Goal: Information Seeking & Learning: Learn about a topic

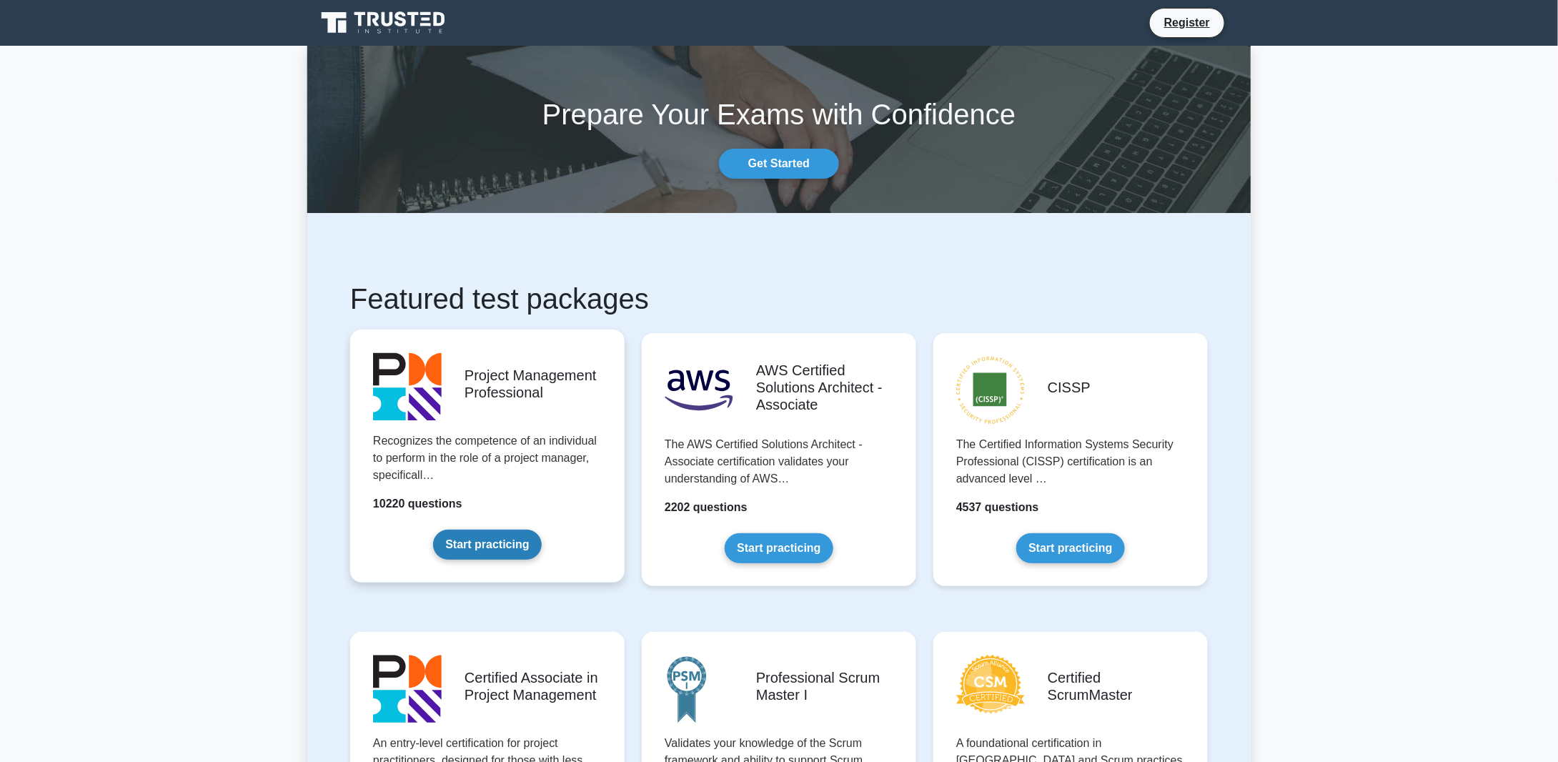
click at [499, 547] on link "Start practicing" at bounding box center [487, 545] width 108 height 30
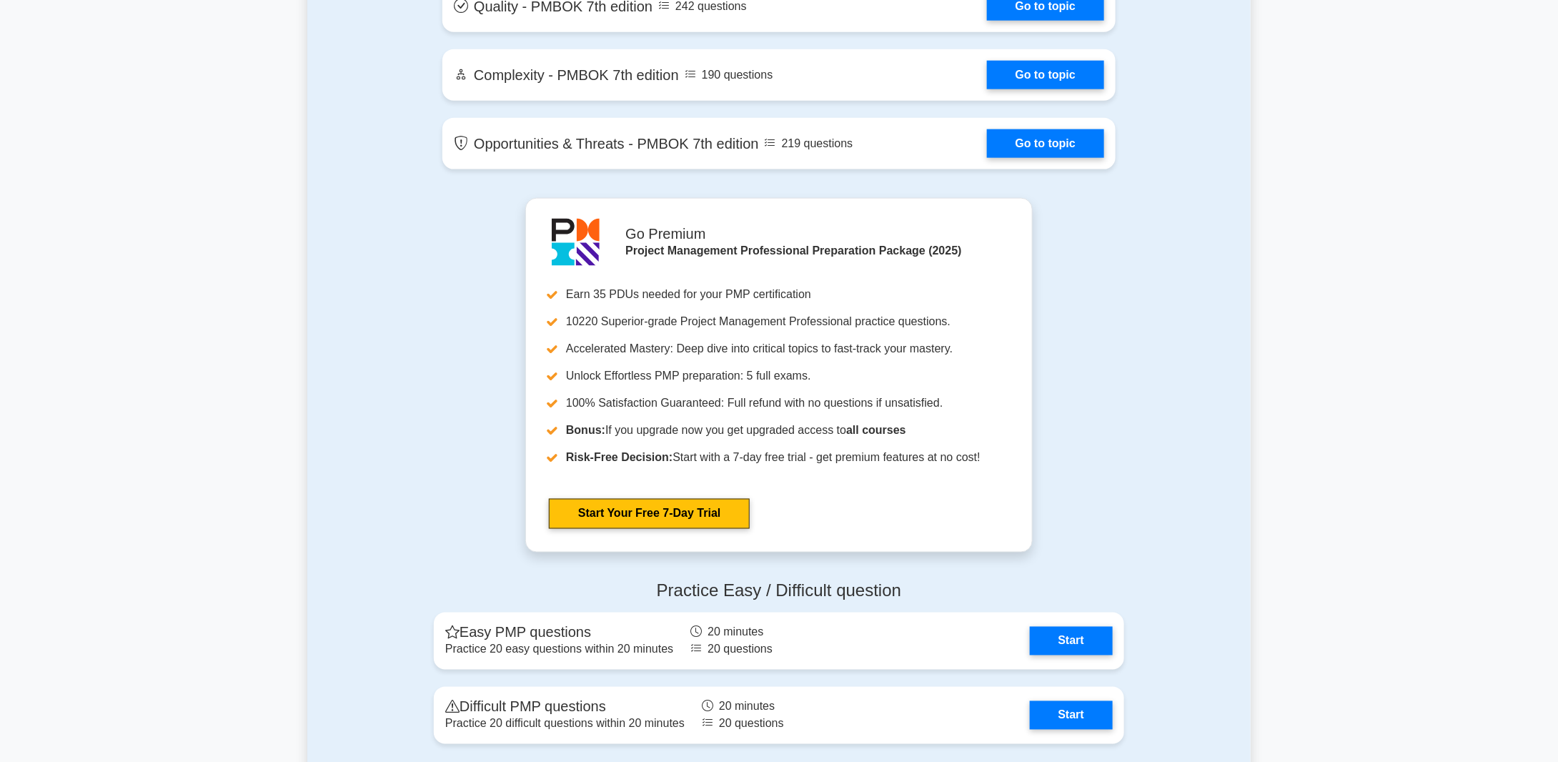
scroll to position [3787, 0]
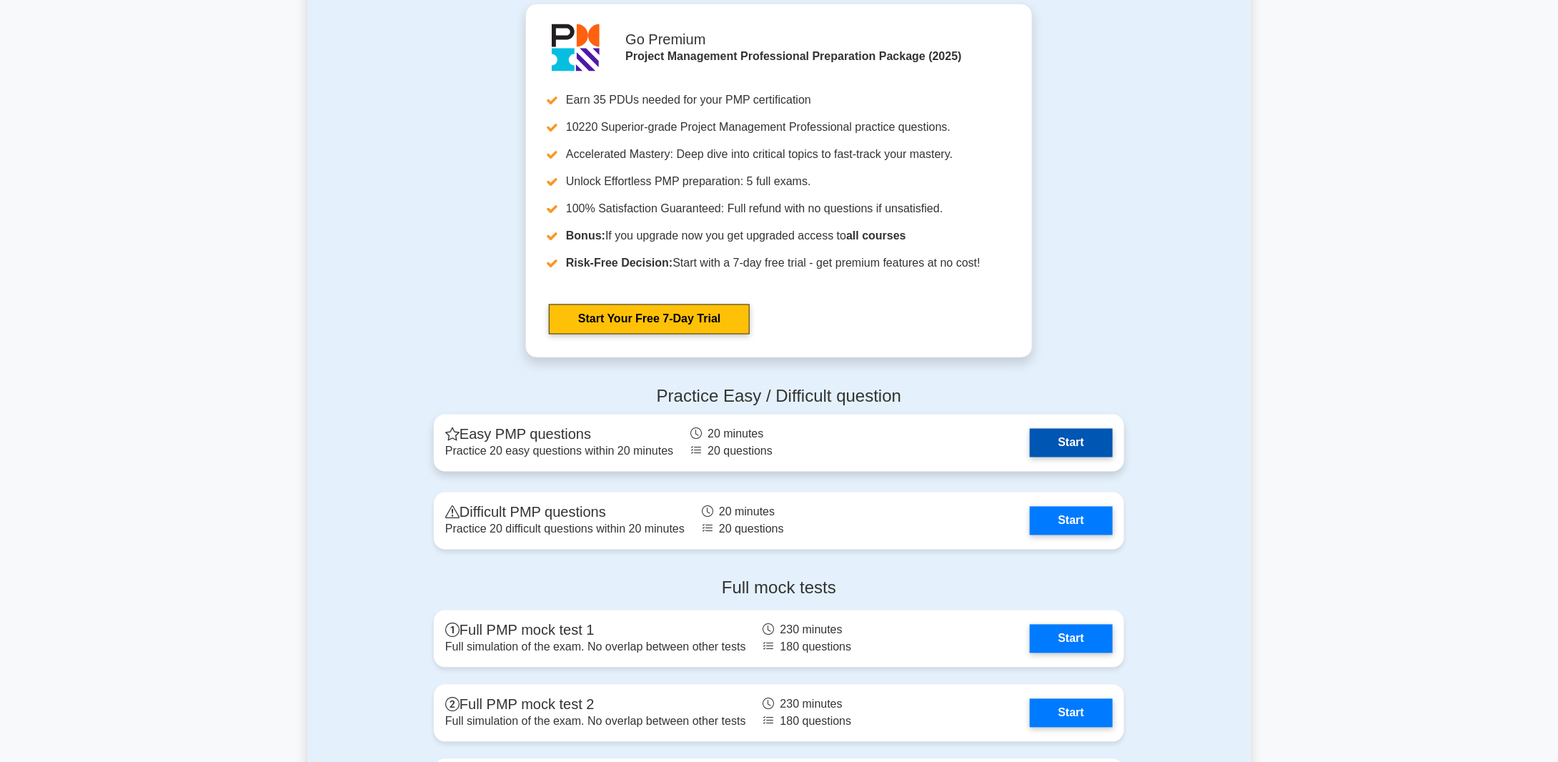
click at [1070, 442] on link "Start" at bounding box center [1071, 443] width 83 height 29
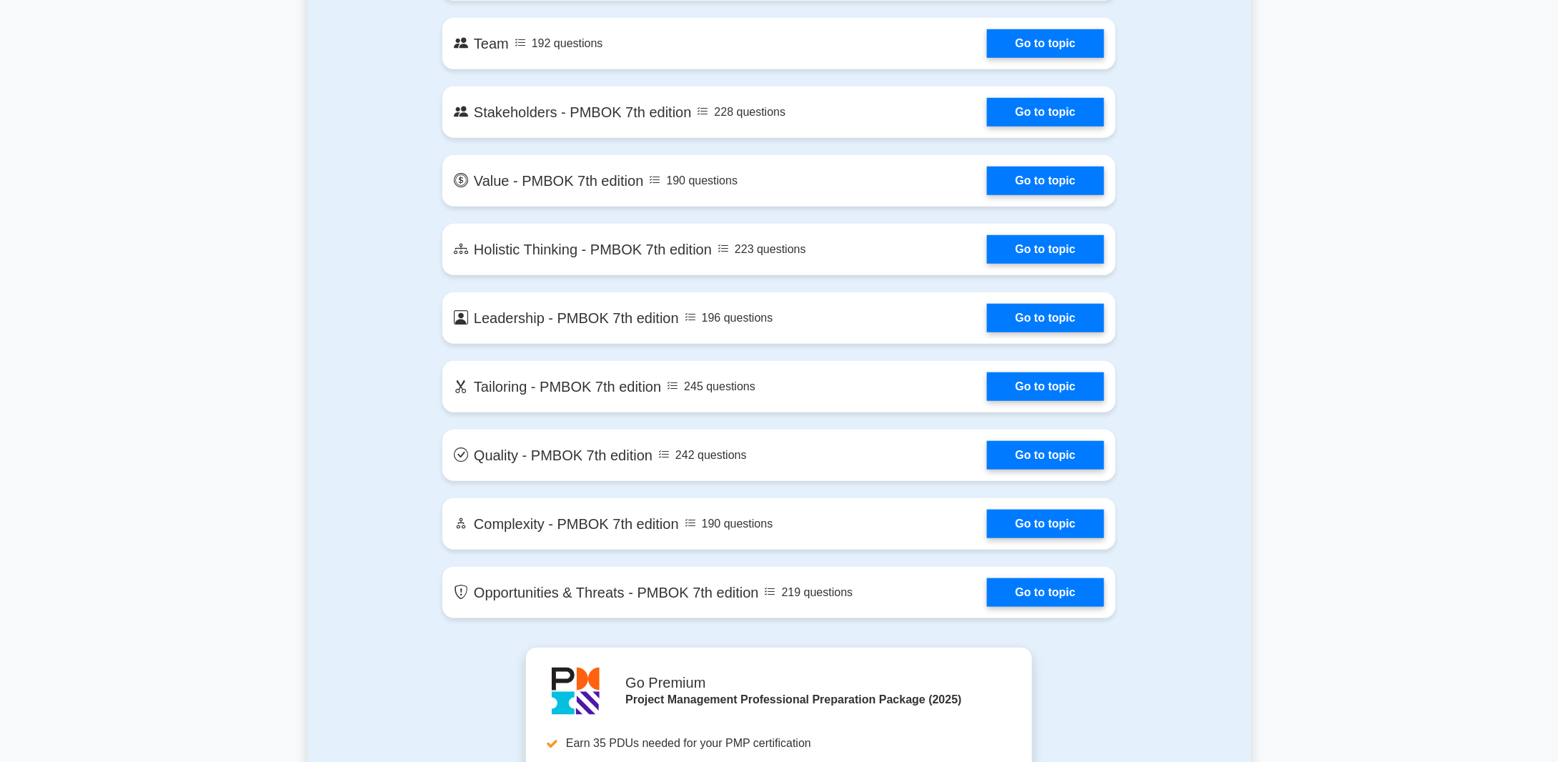
scroll to position [3144, 0]
click at [1053, 313] on link "Go to topic" at bounding box center [1045, 314] width 117 height 29
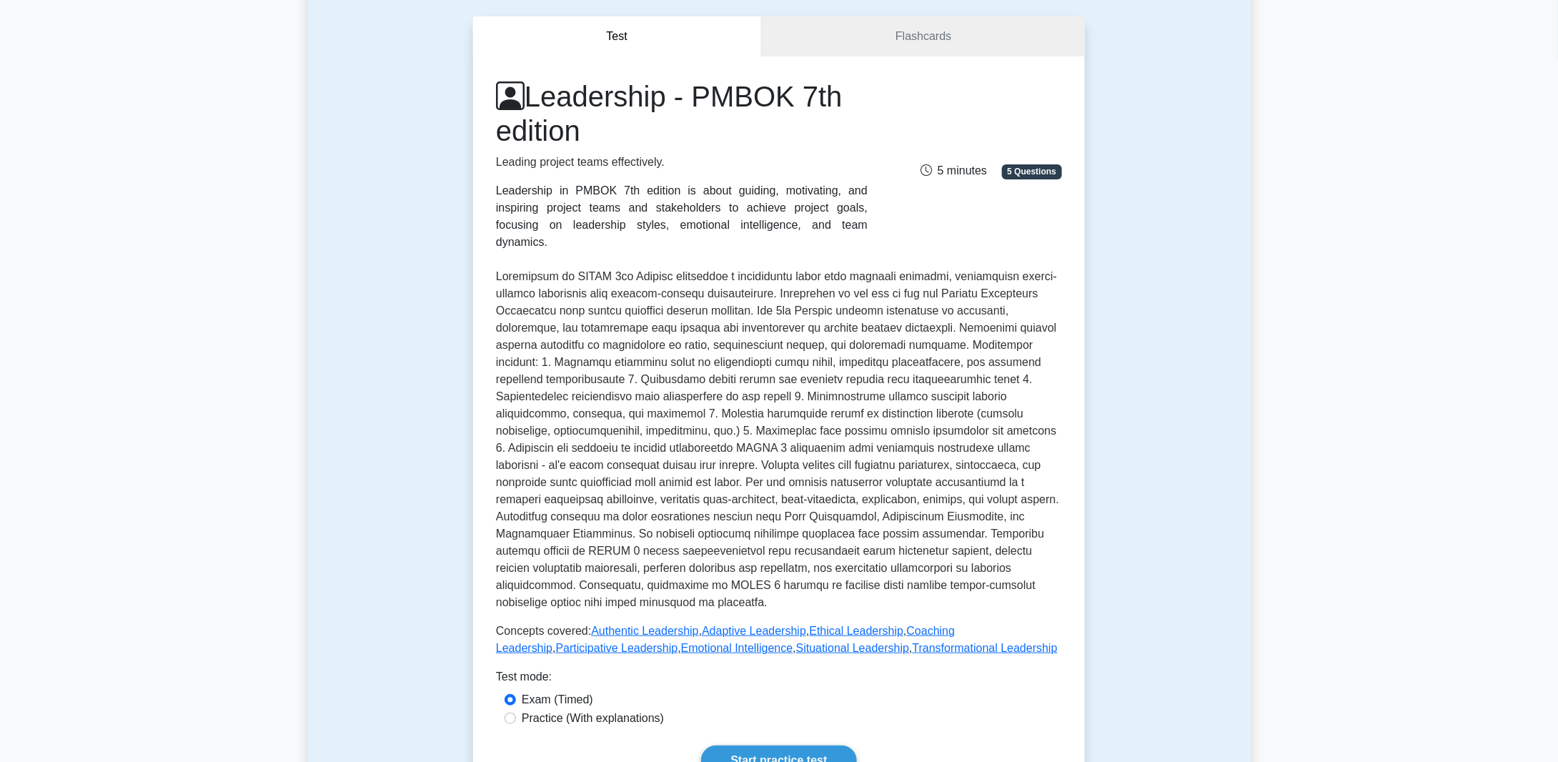
scroll to position [143, 0]
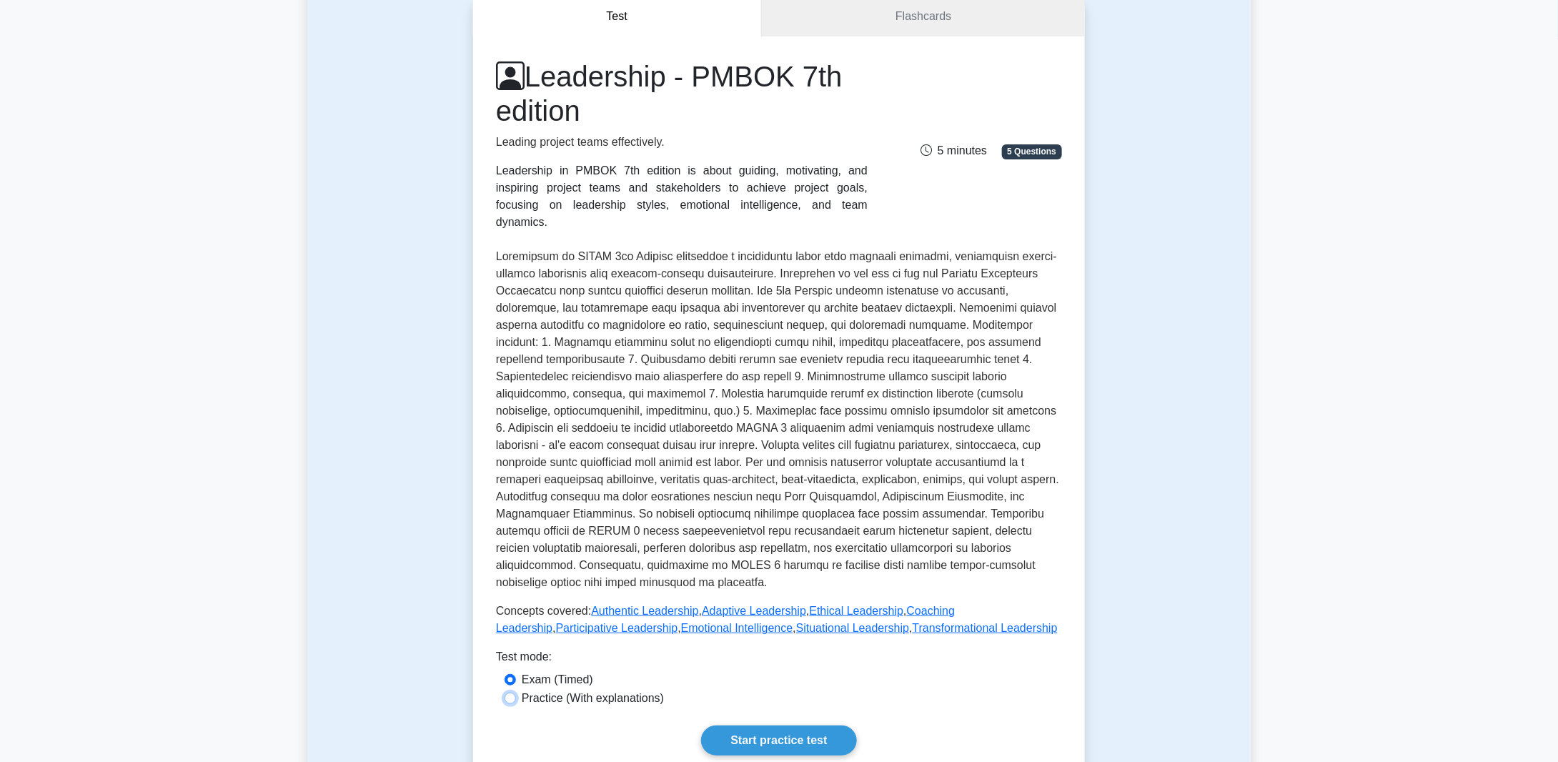
click at [509, 692] on input "Practice (With explanations)" at bounding box center [510, 697] width 11 height 11
radio input "true"
click at [787, 725] on link "Start practice test" at bounding box center [778, 740] width 155 height 30
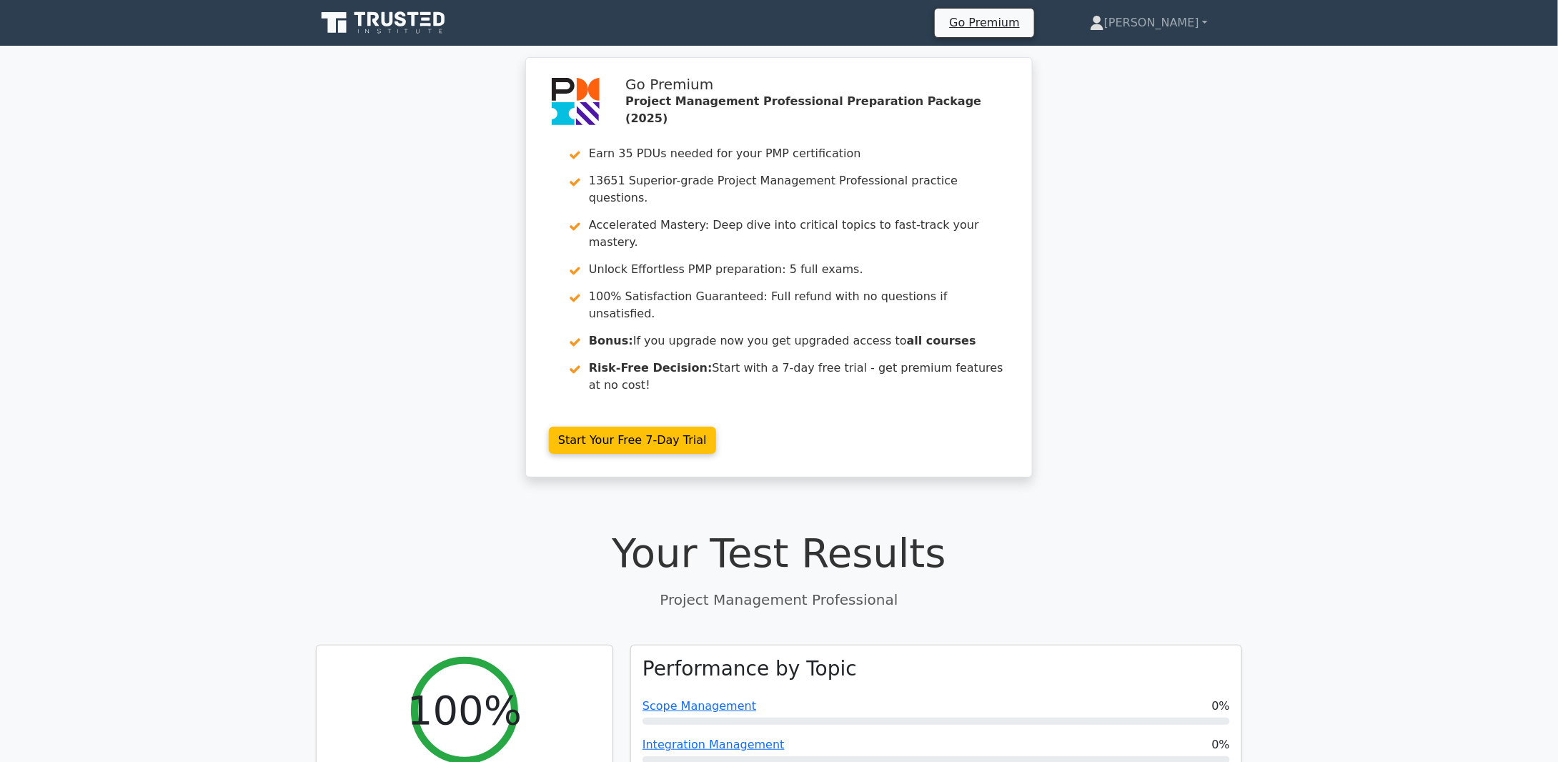
click at [374, 19] on icon at bounding box center [373, 19] width 11 height 14
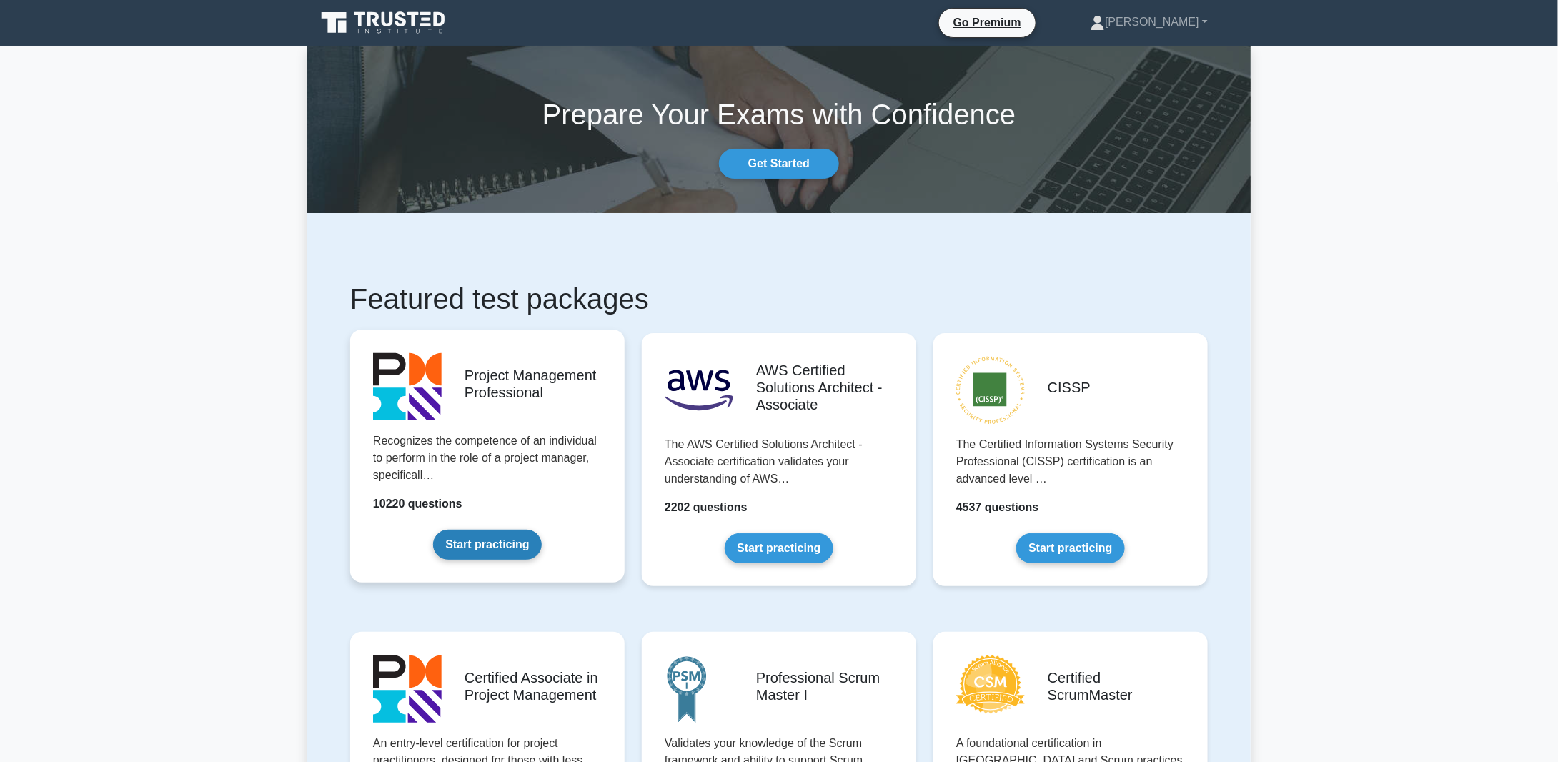
click at [497, 542] on link "Start practicing" at bounding box center [487, 545] width 108 height 30
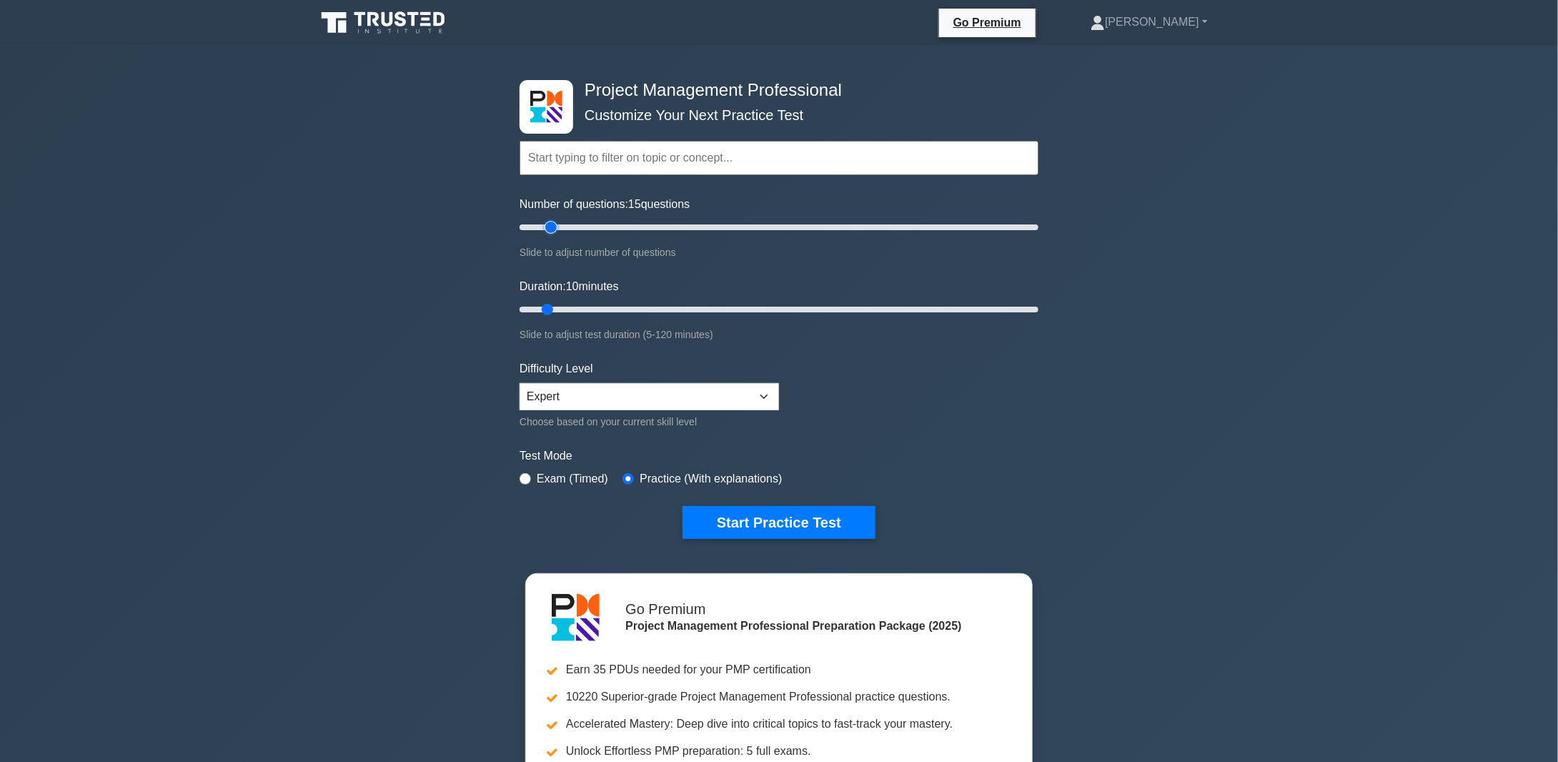
drag, startPoint x: 535, startPoint y: 227, endPoint x: 547, endPoint y: 225, distance: 12.9
type input "15"
click at [547, 225] on input "Number of questions: 15 questions" at bounding box center [779, 227] width 519 height 17
drag, startPoint x: 547, startPoint y: 306, endPoint x: 562, endPoint y: 306, distance: 15.0
type input "15"
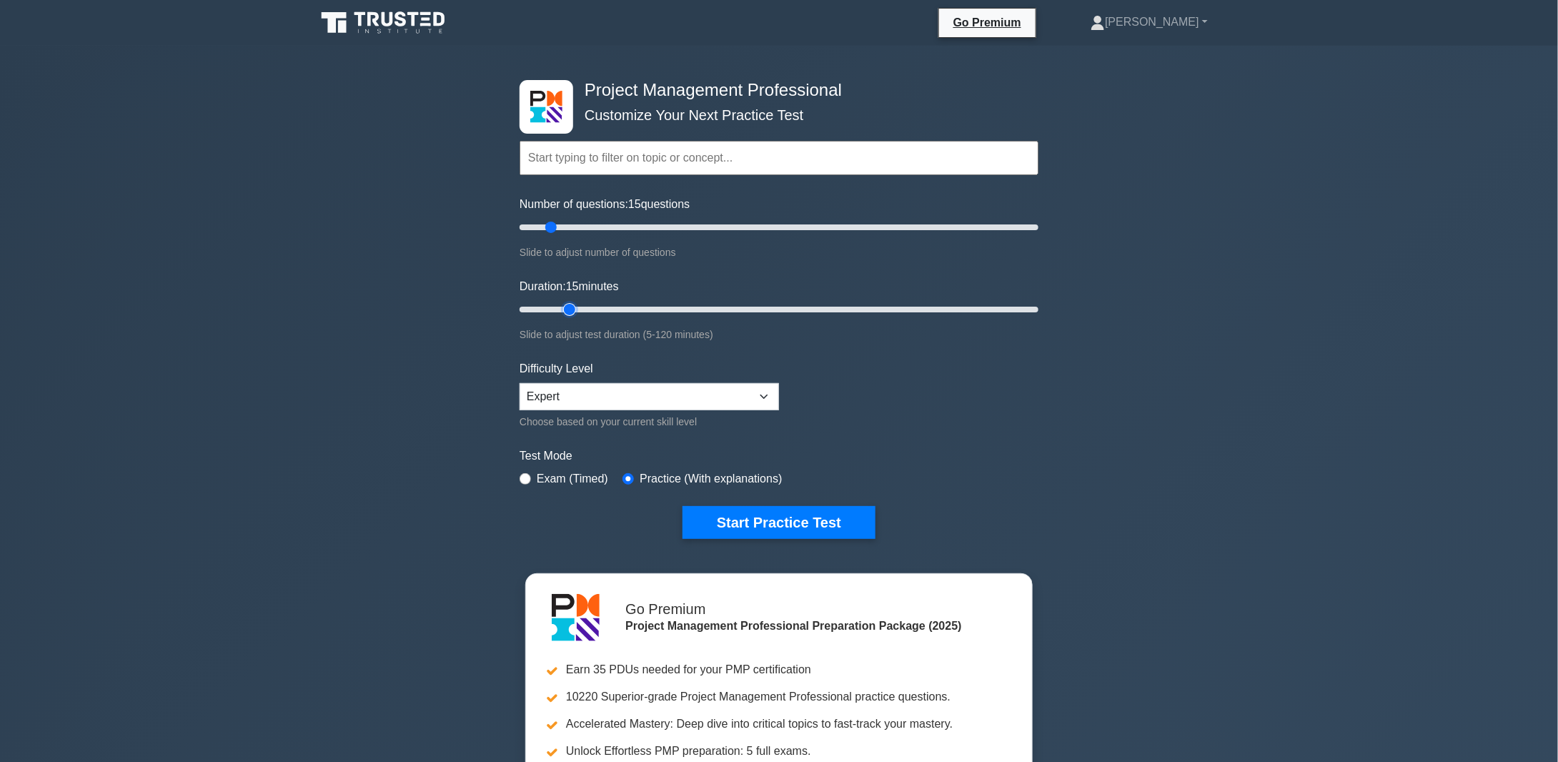
click at [562, 306] on input "Duration: 15 minutes" at bounding box center [779, 309] width 519 height 17
click at [763, 394] on select "Beginner Intermediate Expert" at bounding box center [649, 396] width 259 height 27
select select "intermediate"
click at [520, 383] on select "Beginner Intermediate Expert" at bounding box center [649, 396] width 259 height 27
click at [782, 522] on button "Start Practice Test" at bounding box center [778, 522] width 193 height 33
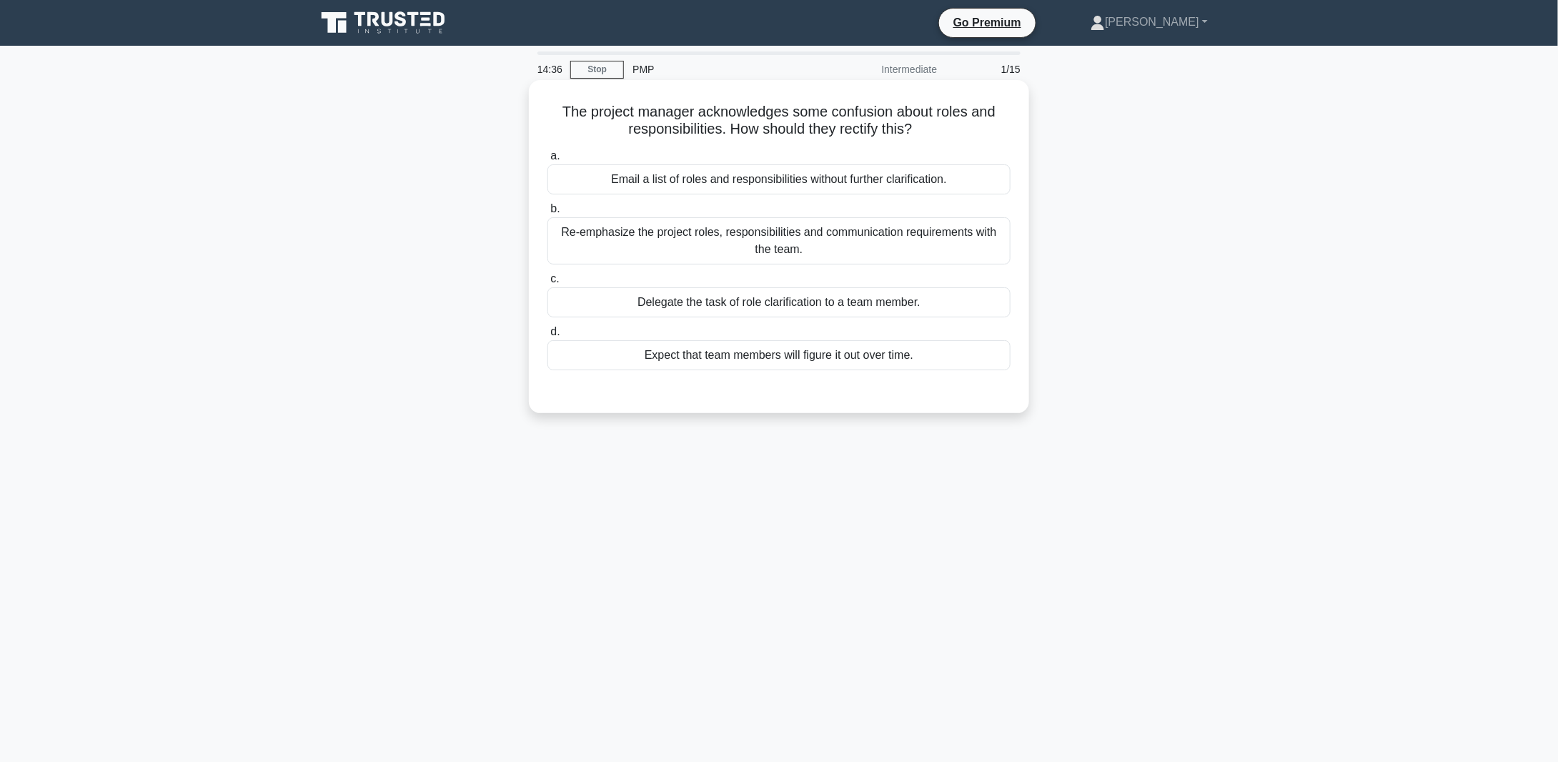
click at [757, 236] on div "Re-emphasize the project roles, responsibilities and communication requirements…" at bounding box center [778, 240] width 463 height 47
click at [547, 214] on input "b. Re-emphasize the project roles, responsibilities and communication requireme…" at bounding box center [547, 208] width 0 height 9
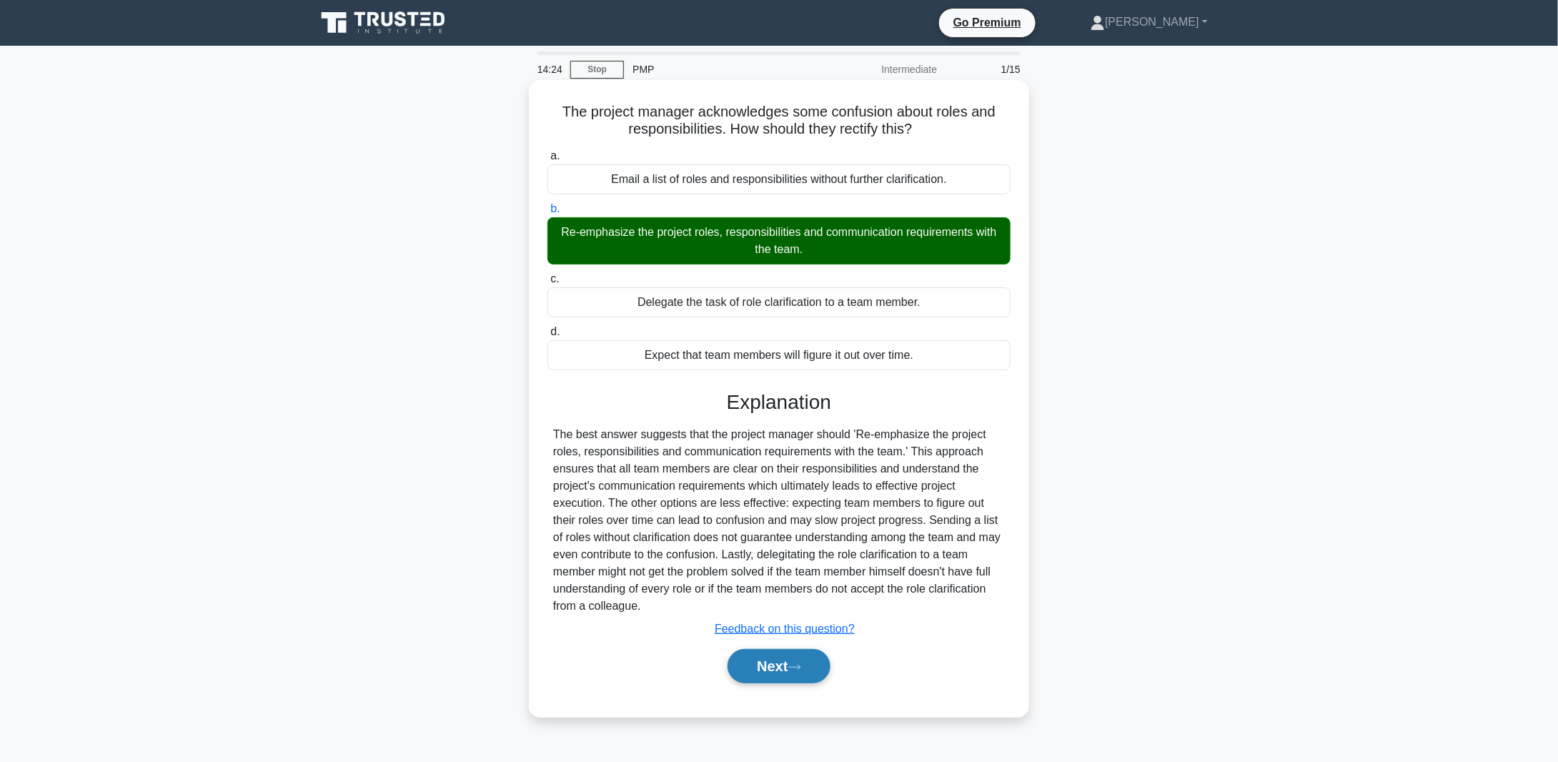
click at [780, 664] on button "Next" at bounding box center [778, 666] width 102 height 34
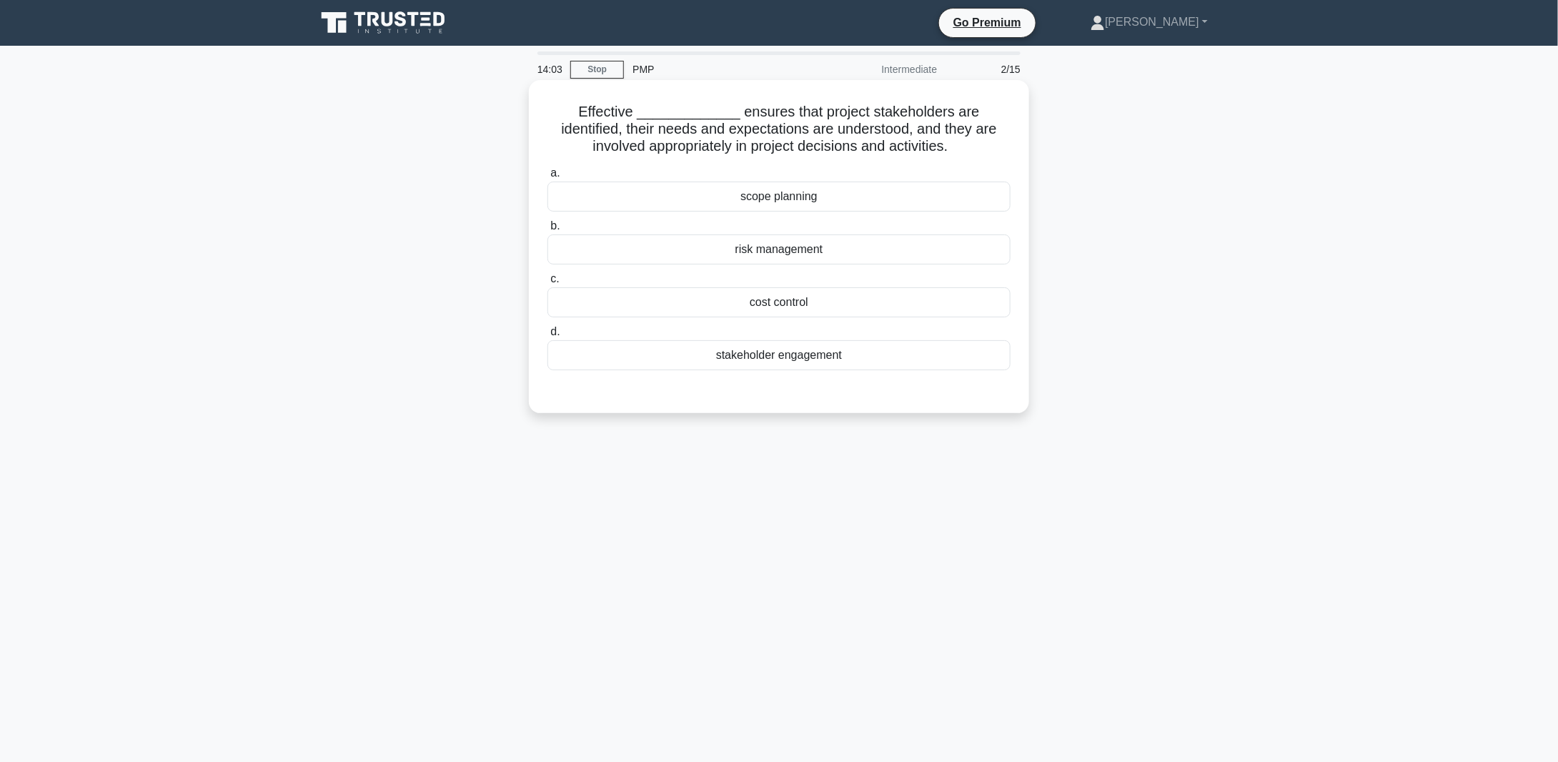
click at [773, 358] on div "stakeholder engagement" at bounding box center [778, 355] width 463 height 30
click at [547, 337] on input "d. stakeholder engagement" at bounding box center [547, 331] width 0 height 9
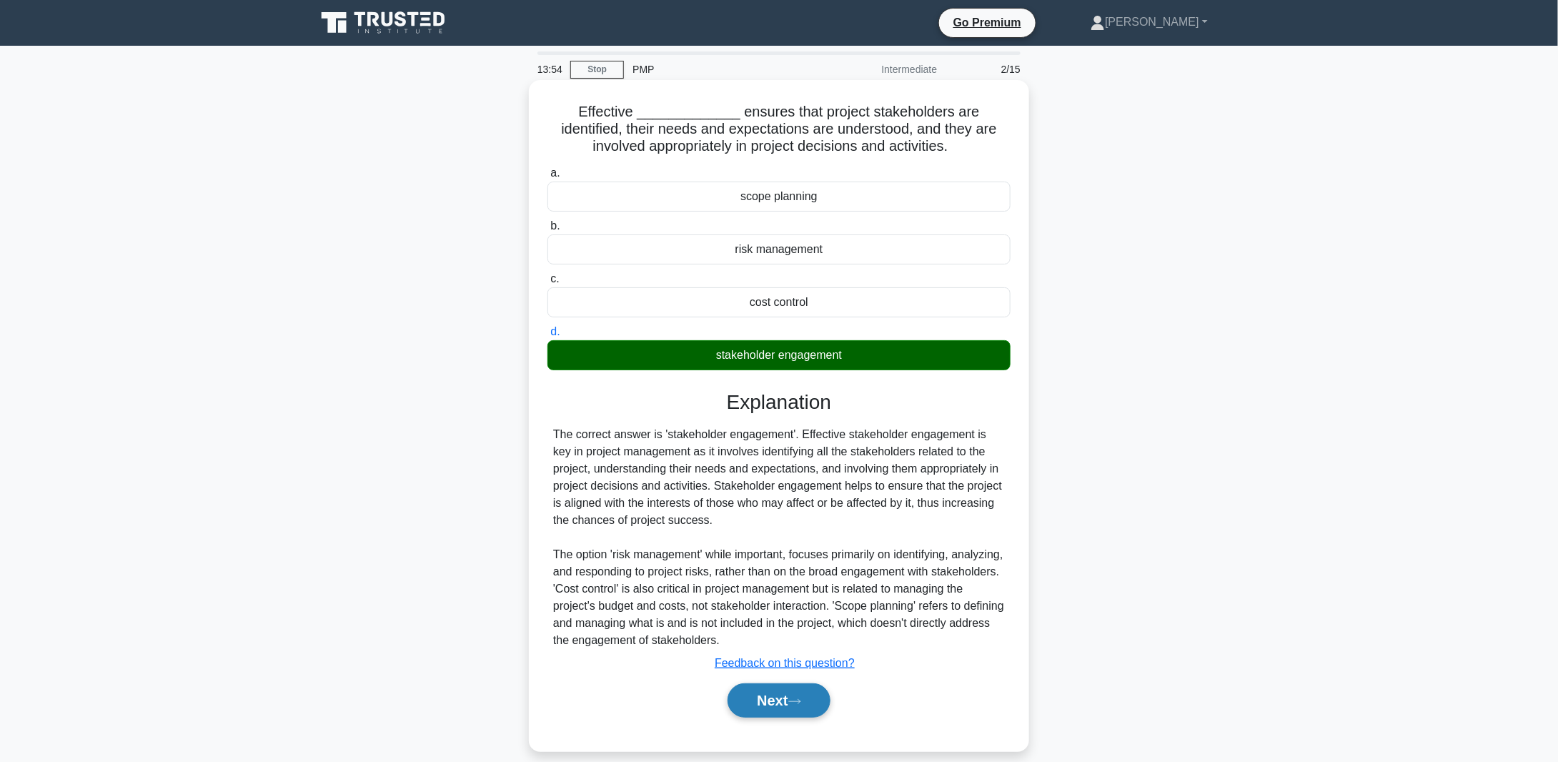
click at [778, 695] on button "Next" at bounding box center [778, 700] width 102 height 34
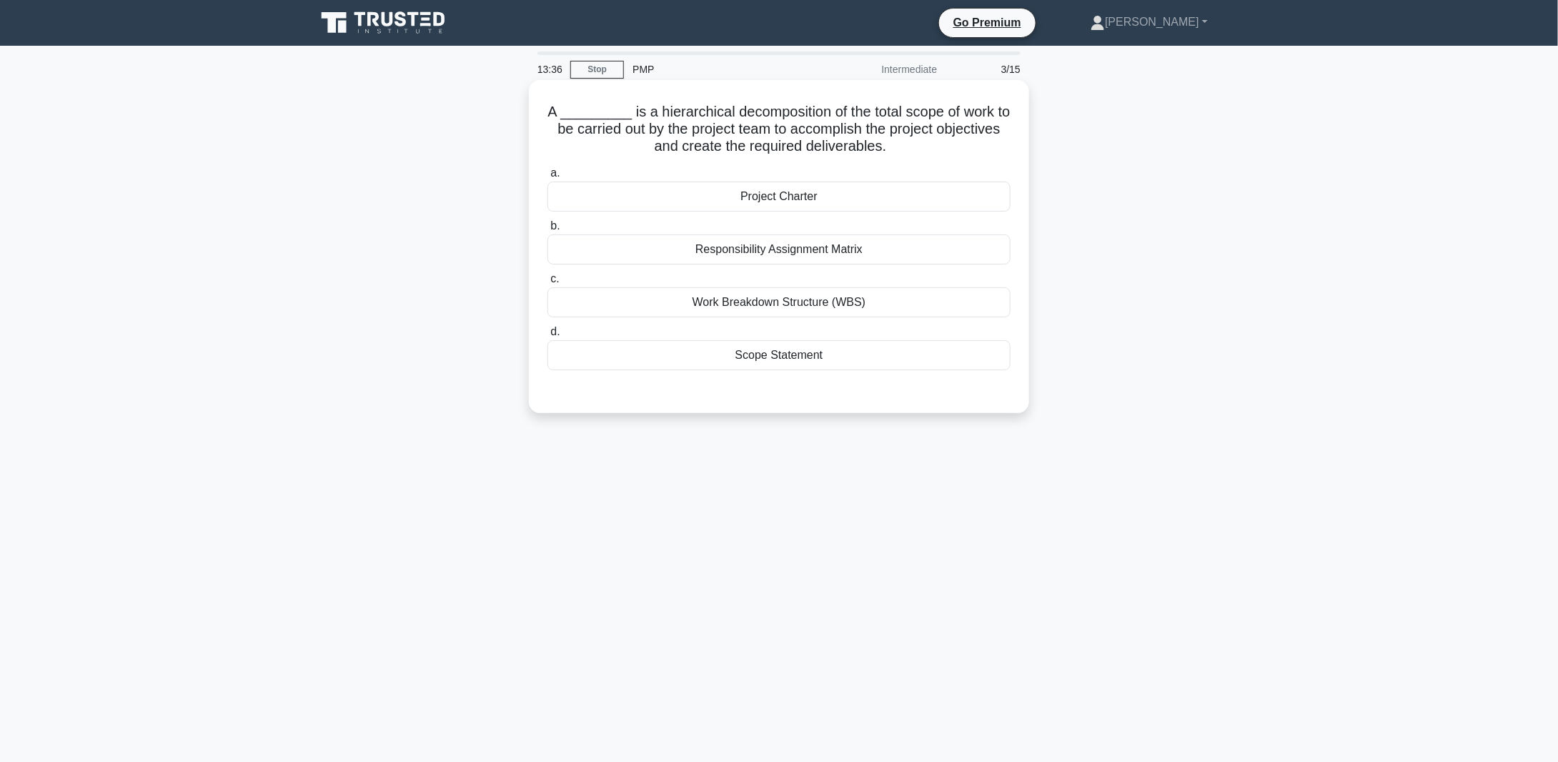
click at [775, 354] on div "Scope Statement" at bounding box center [778, 355] width 463 height 30
click at [547, 337] on input "d. Scope Statement" at bounding box center [547, 331] width 0 height 9
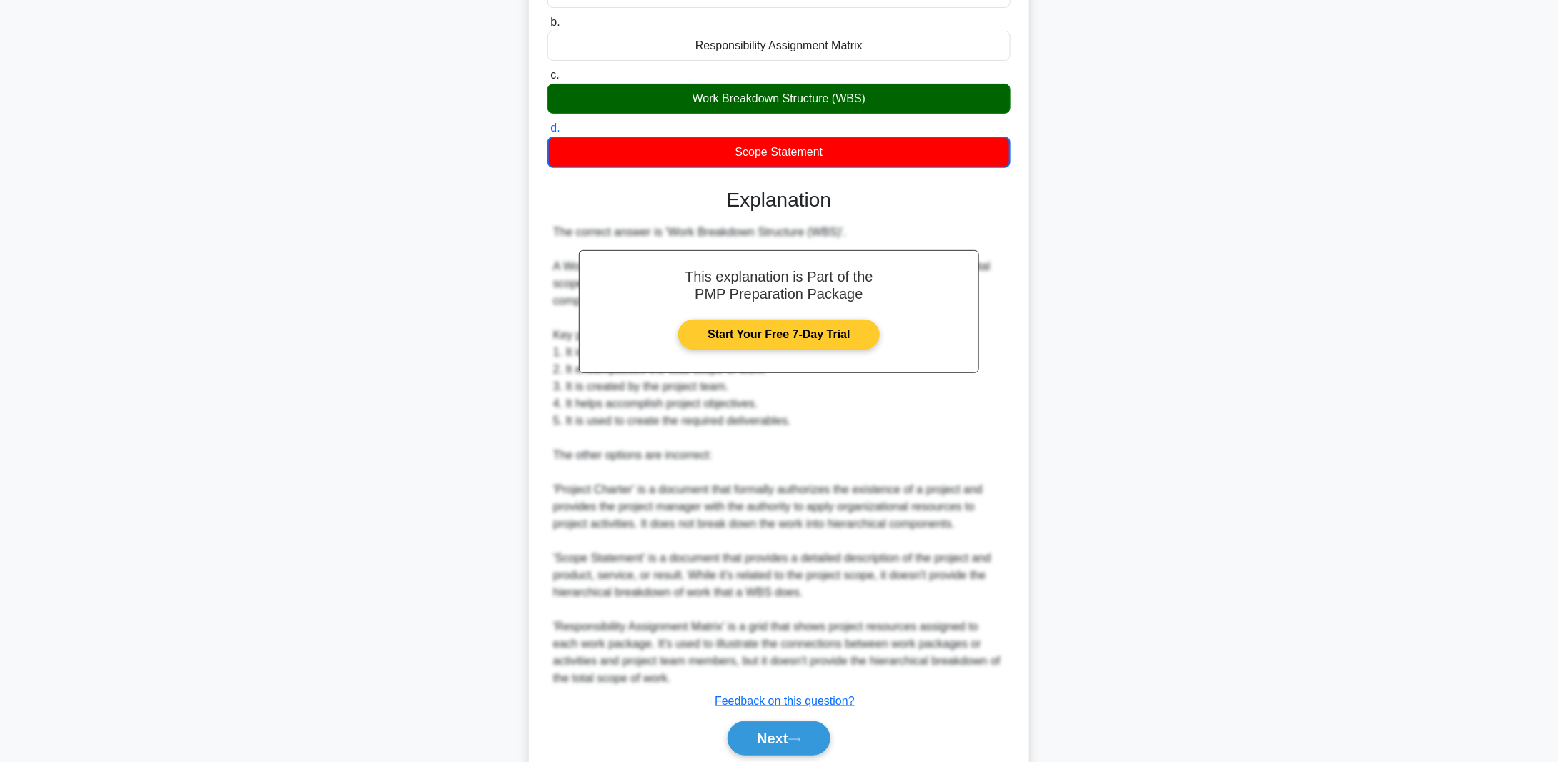
scroll to position [255, 0]
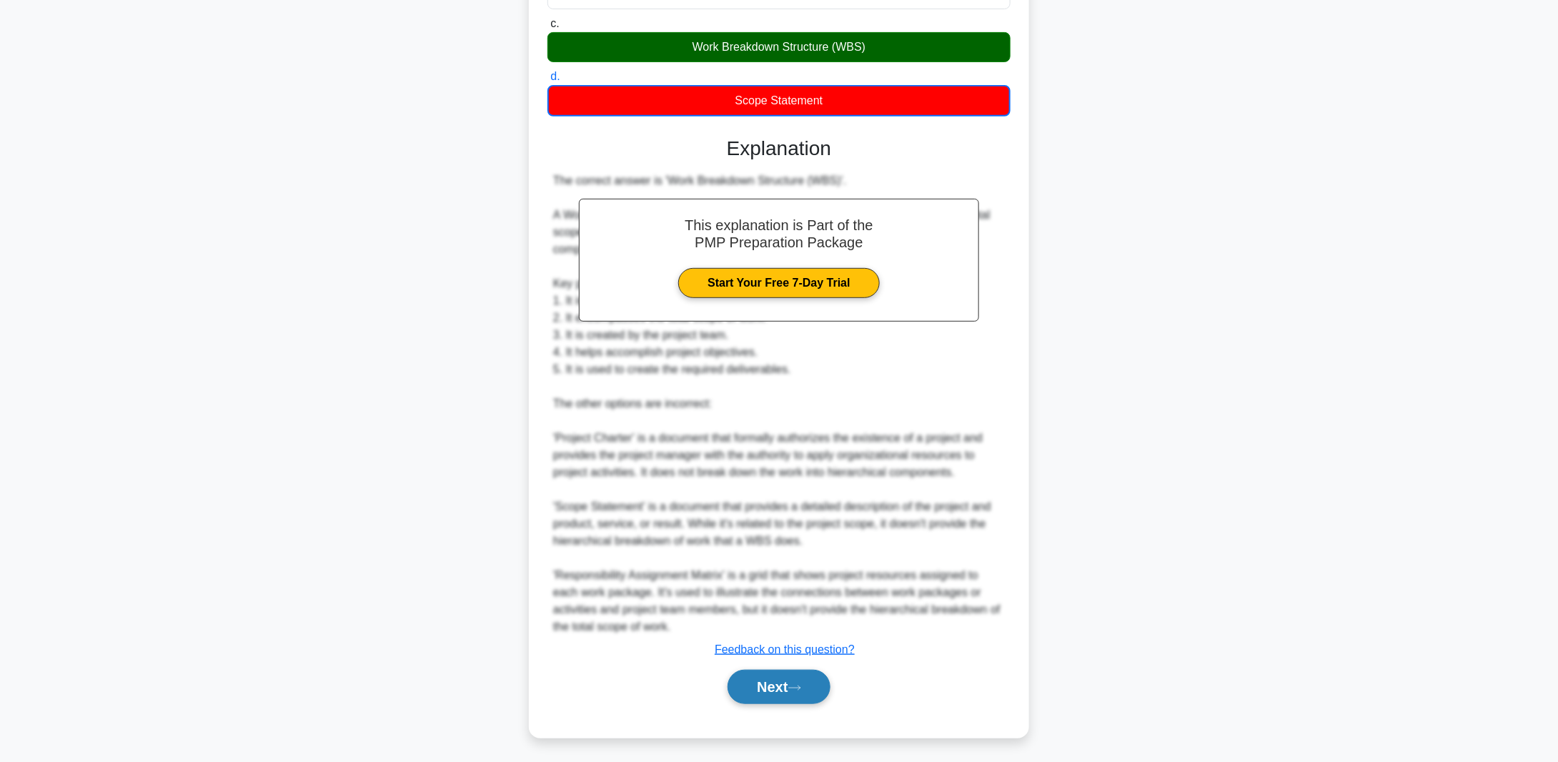
click at [764, 689] on button "Next" at bounding box center [778, 687] width 102 height 34
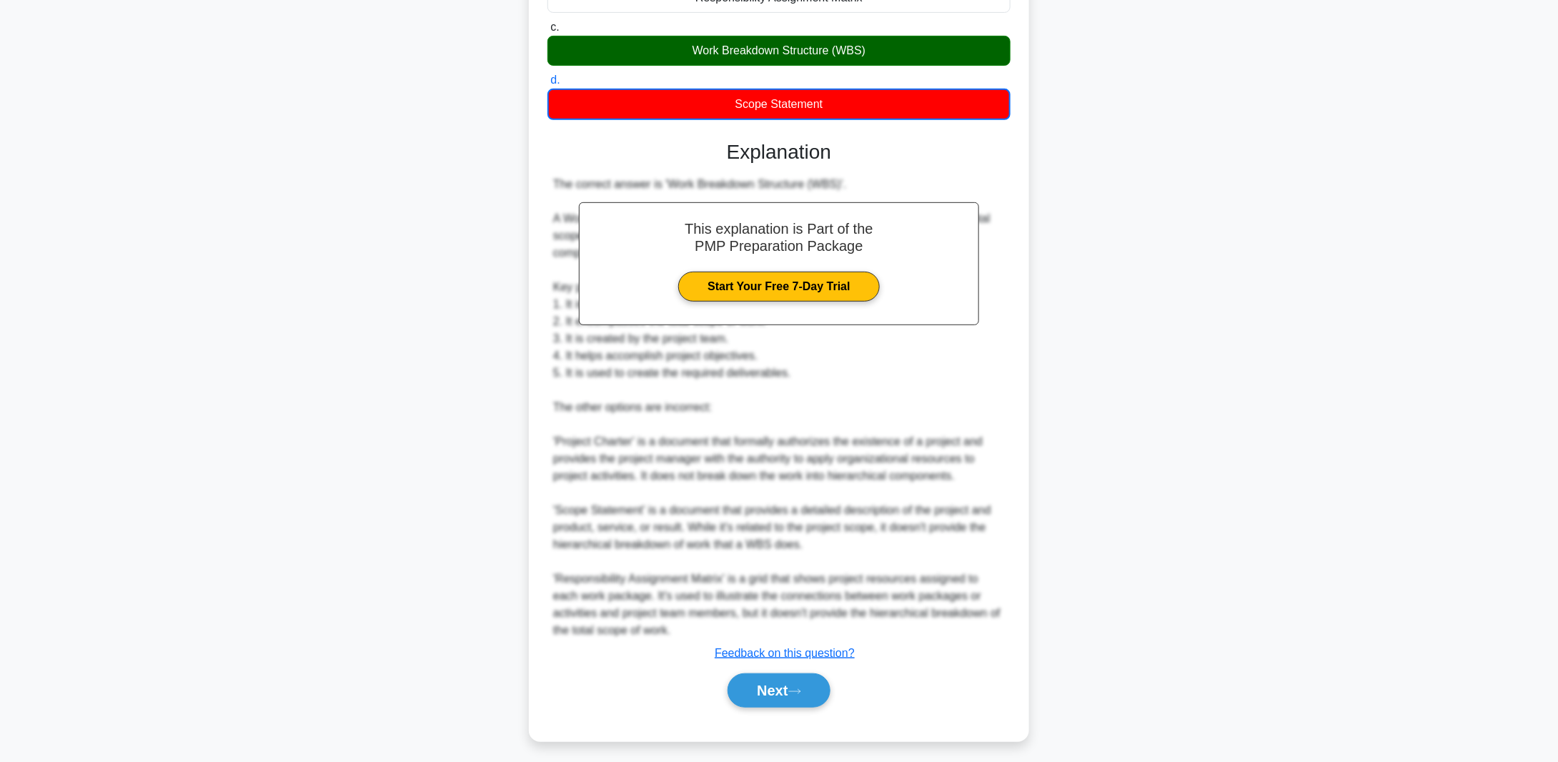
scroll to position [10, 0]
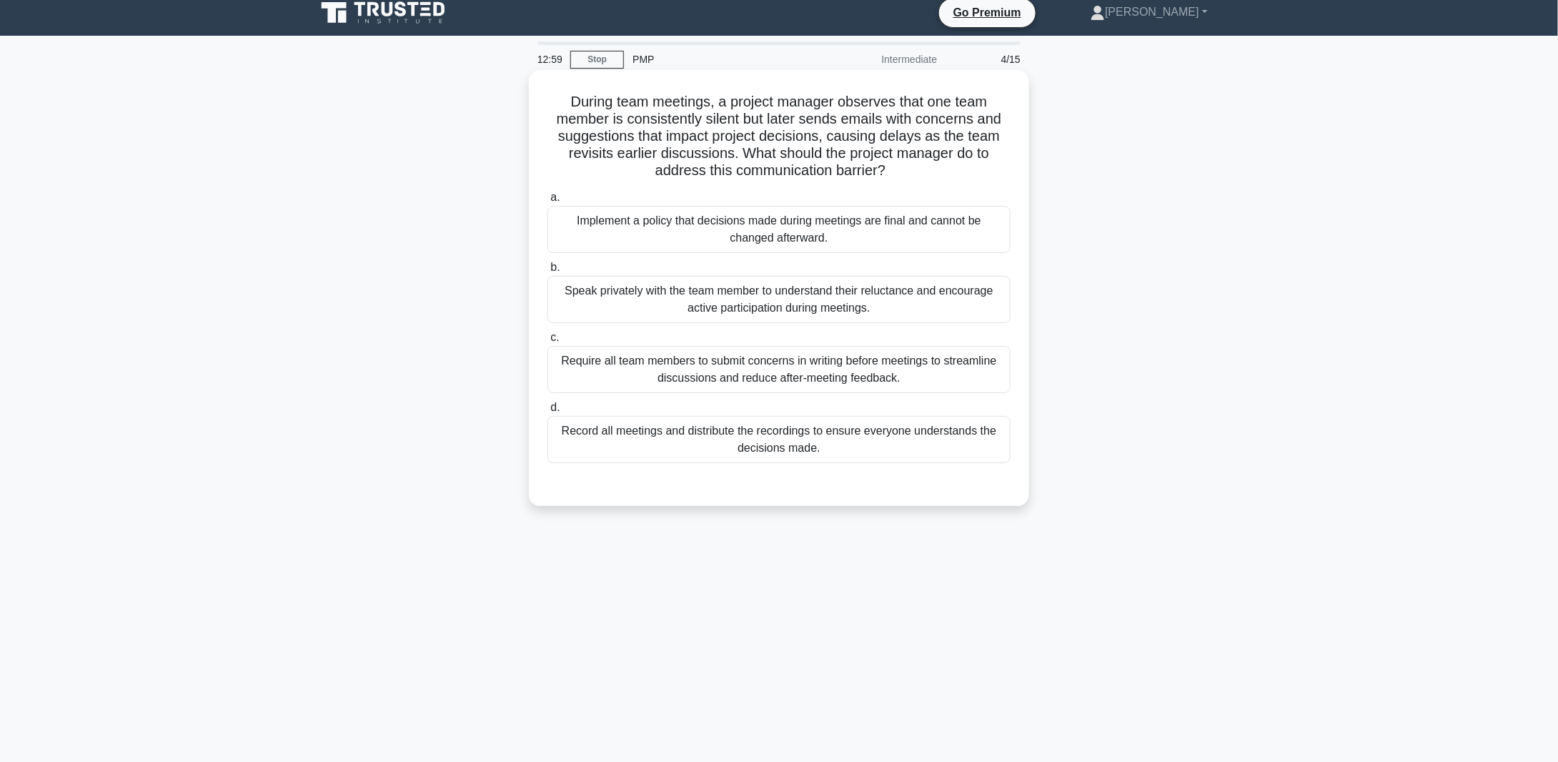
click at [658, 294] on div "Speak privately with the team member to understand their reluctance and encoura…" at bounding box center [778, 299] width 463 height 47
click at [547, 272] on input "b. Speak privately with the team member to understand their reluctance and enco…" at bounding box center [547, 267] width 0 height 9
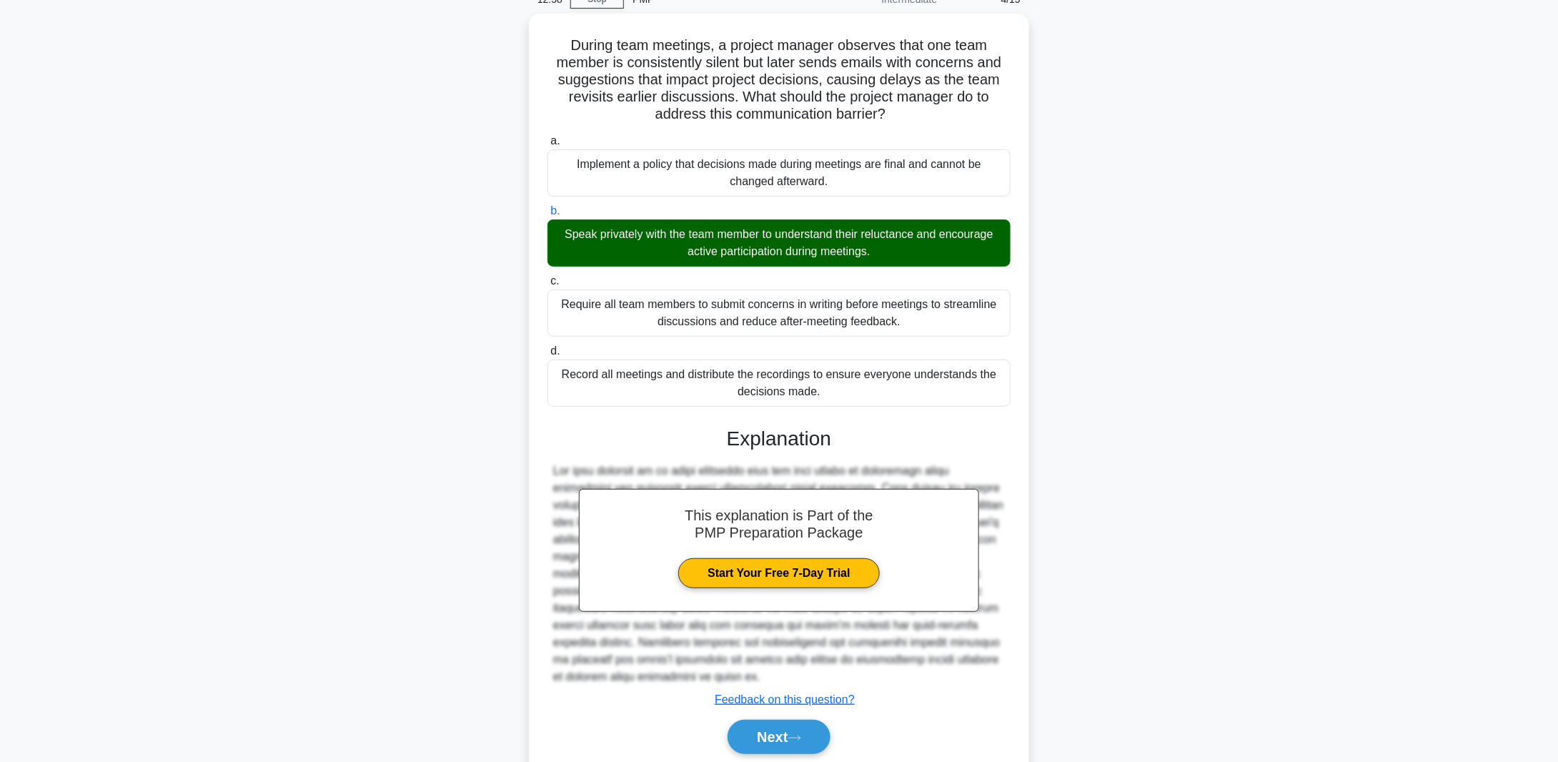
scroll to position [116, 0]
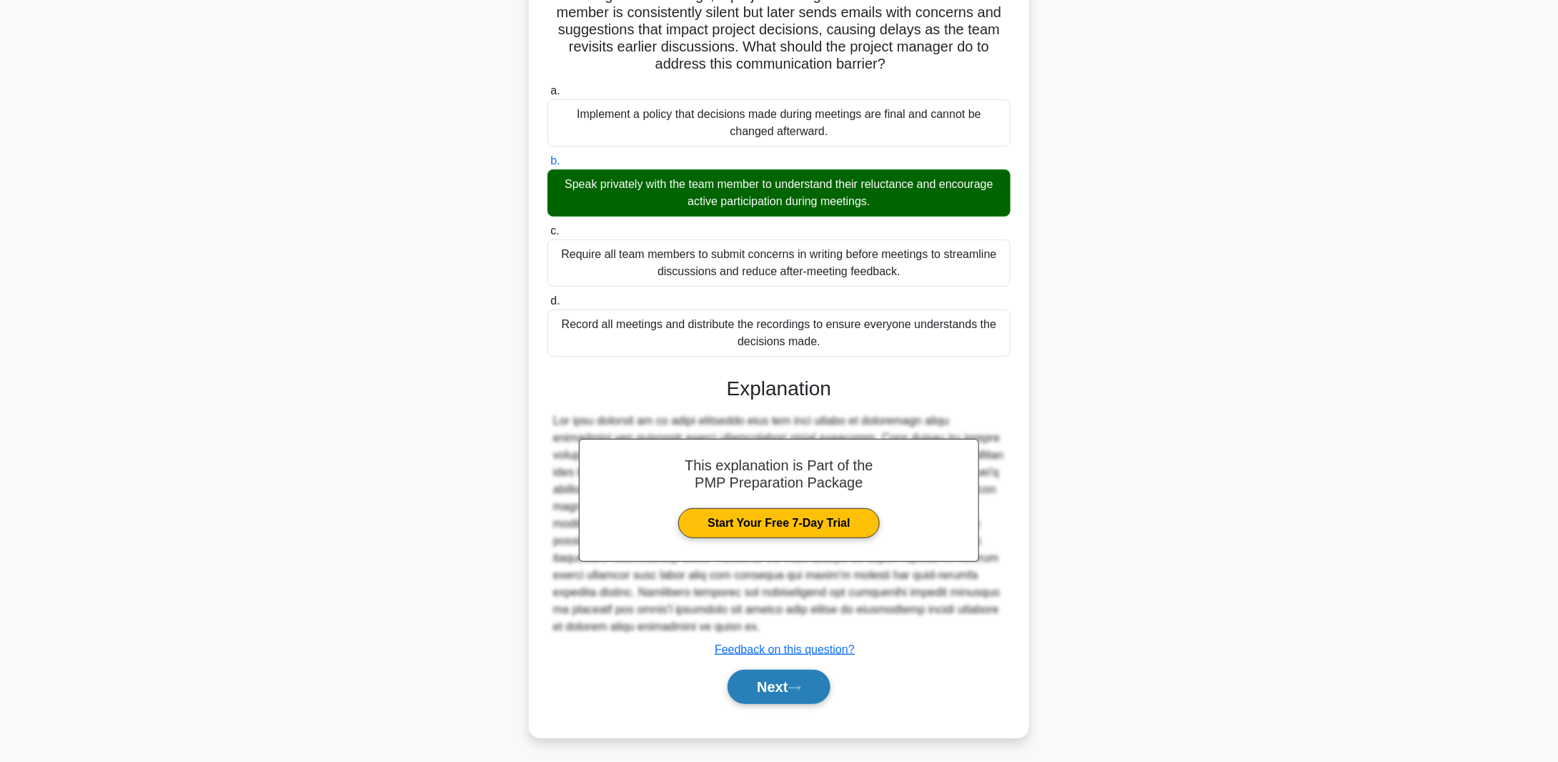
click at [769, 685] on button "Next" at bounding box center [778, 687] width 102 height 34
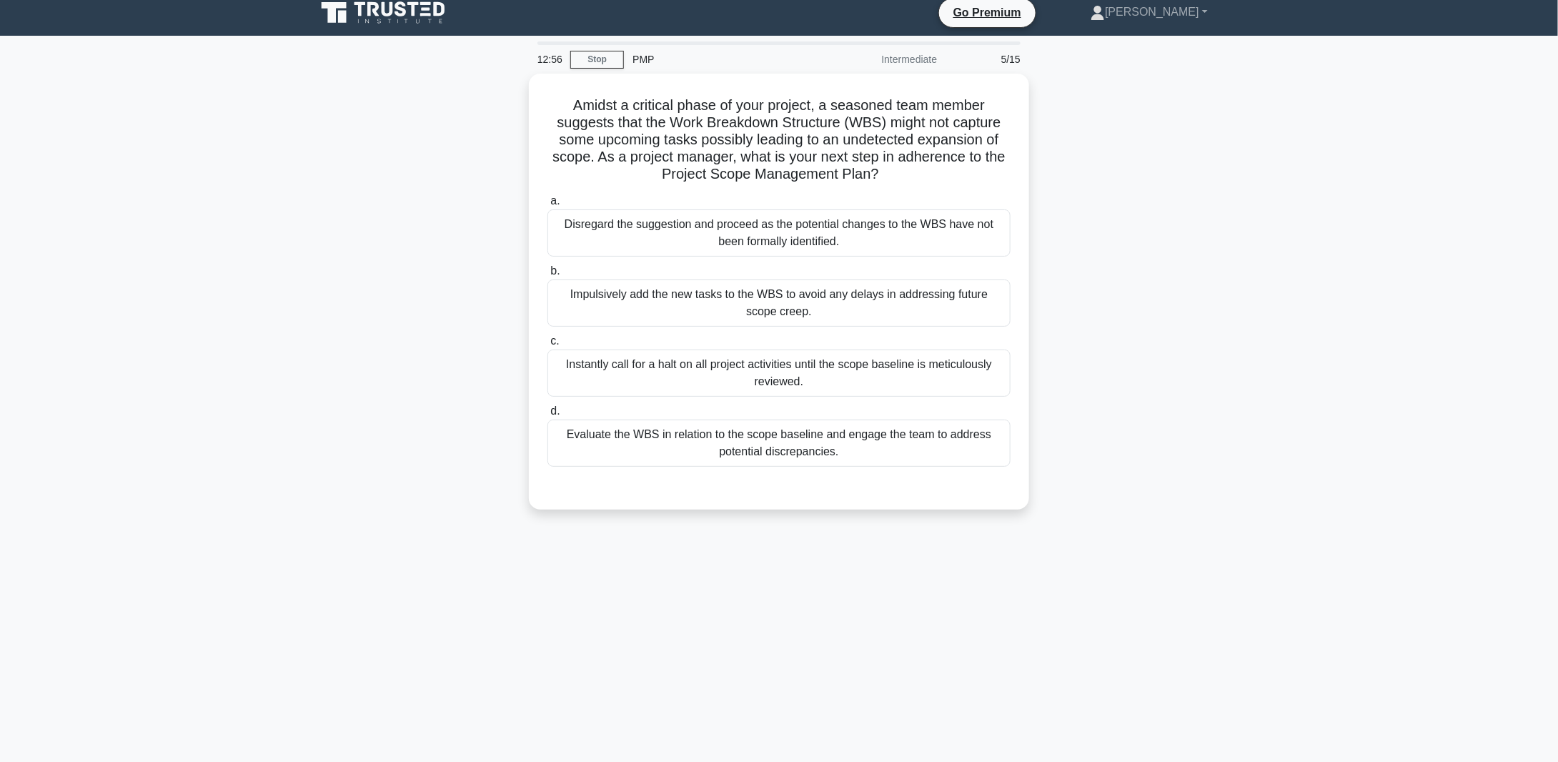
scroll to position [10, 0]
click at [803, 432] on div "Evaluate the WBS in relation to the scope baseline and engage the team to addre…" at bounding box center [778, 439] width 463 height 47
click at [547, 412] on input "d. Evaluate the WBS in relation to the scope baseline and engage the team to ad…" at bounding box center [547, 407] width 0 height 9
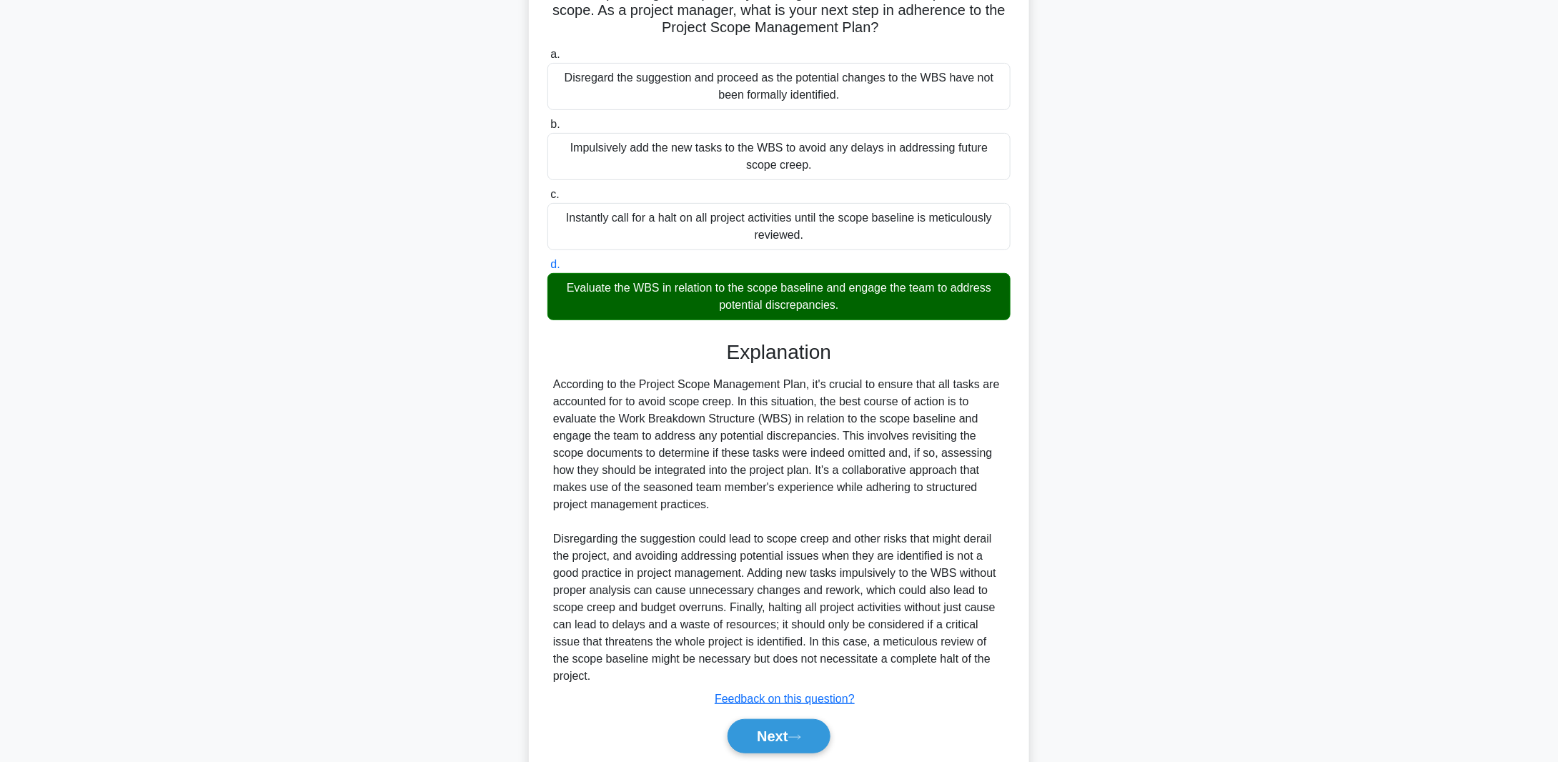
scroll to position [202, 0]
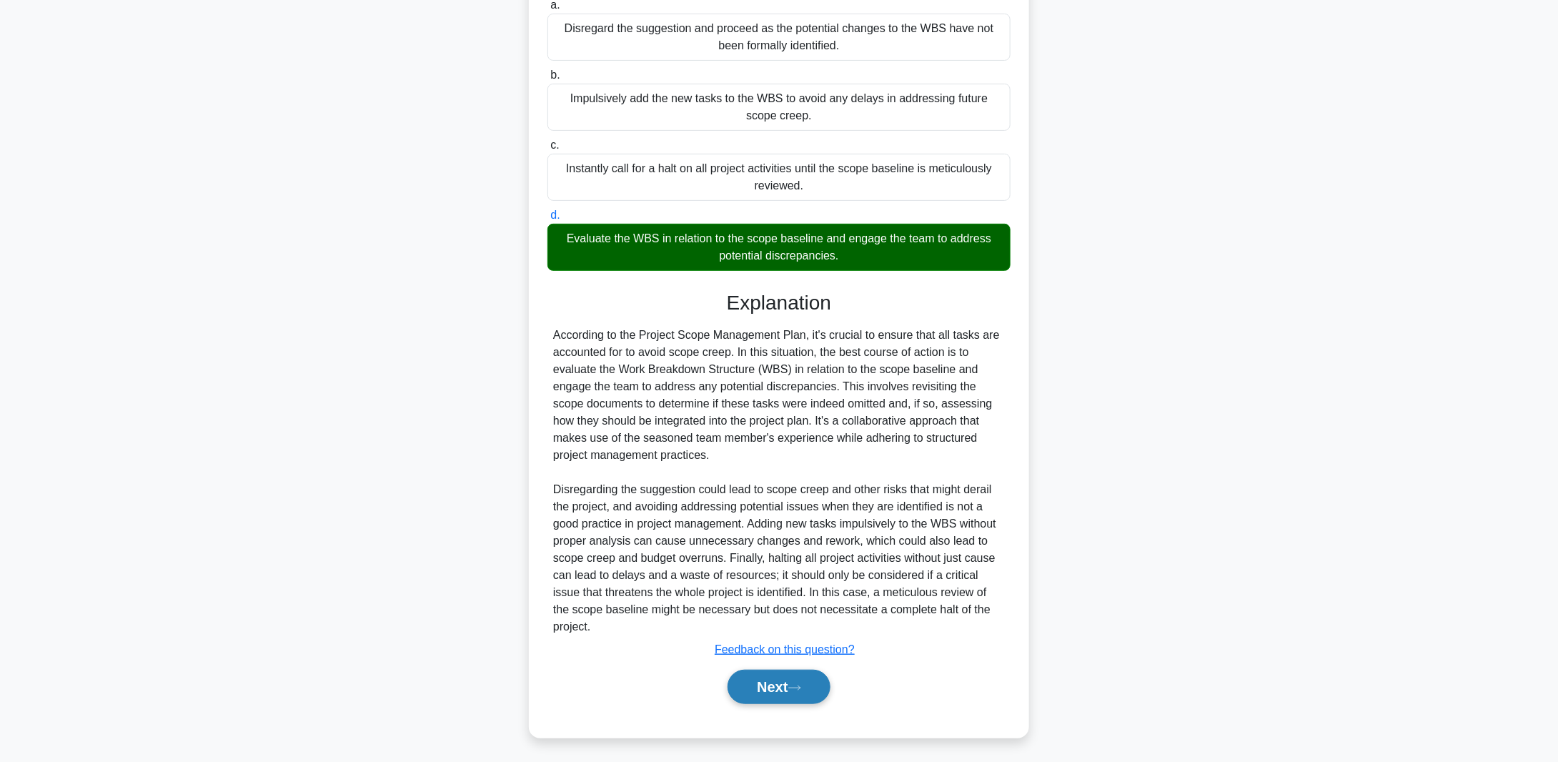
click at [777, 685] on button "Next" at bounding box center [778, 687] width 102 height 34
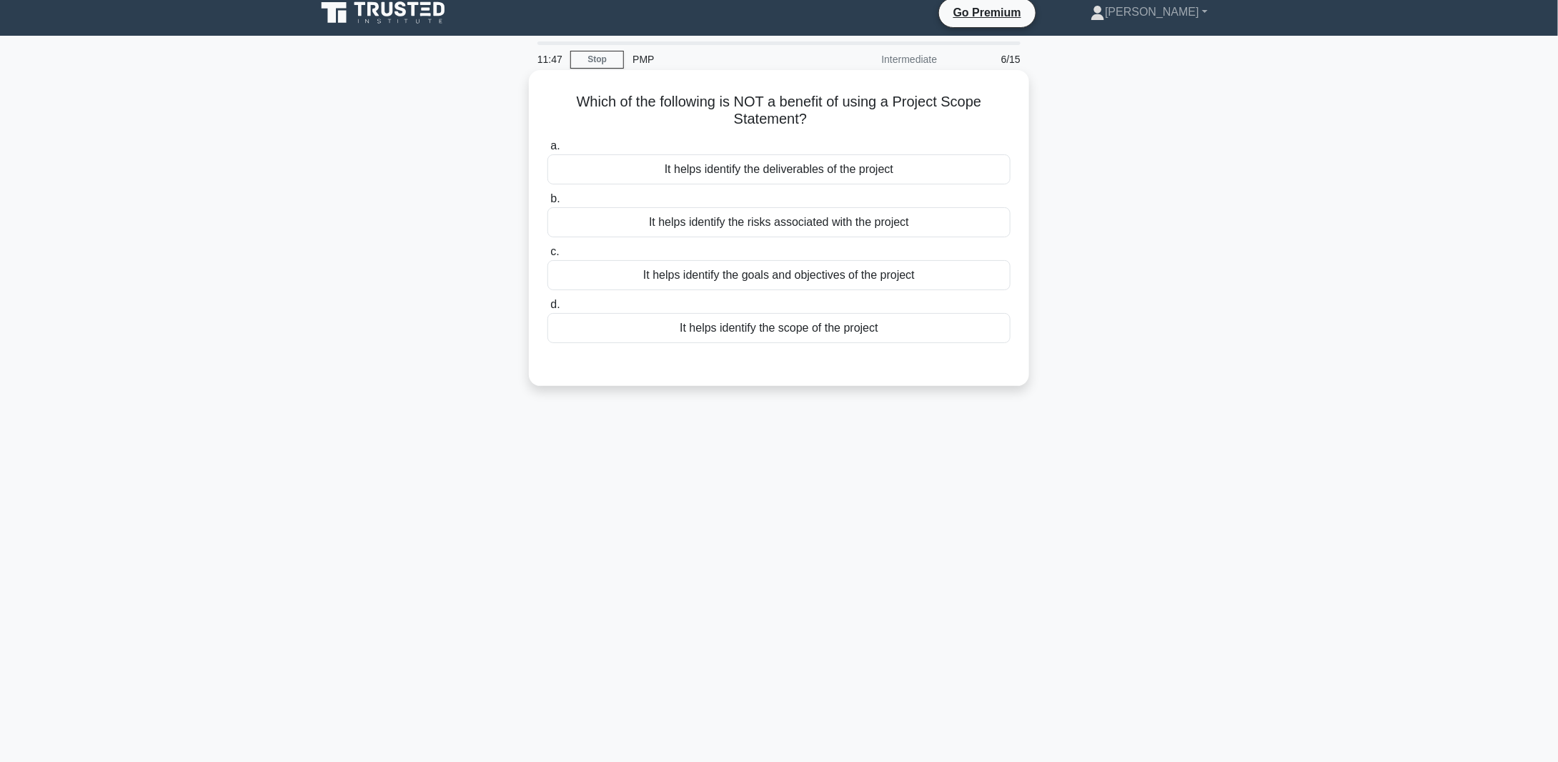
click at [830, 220] on div "It helps identify the risks associated with the project" at bounding box center [778, 222] width 463 height 30
click at [547, 204] on input "b. It helps identify the risks associated with the project" at bounding box center [547, 198] width 0 height 9
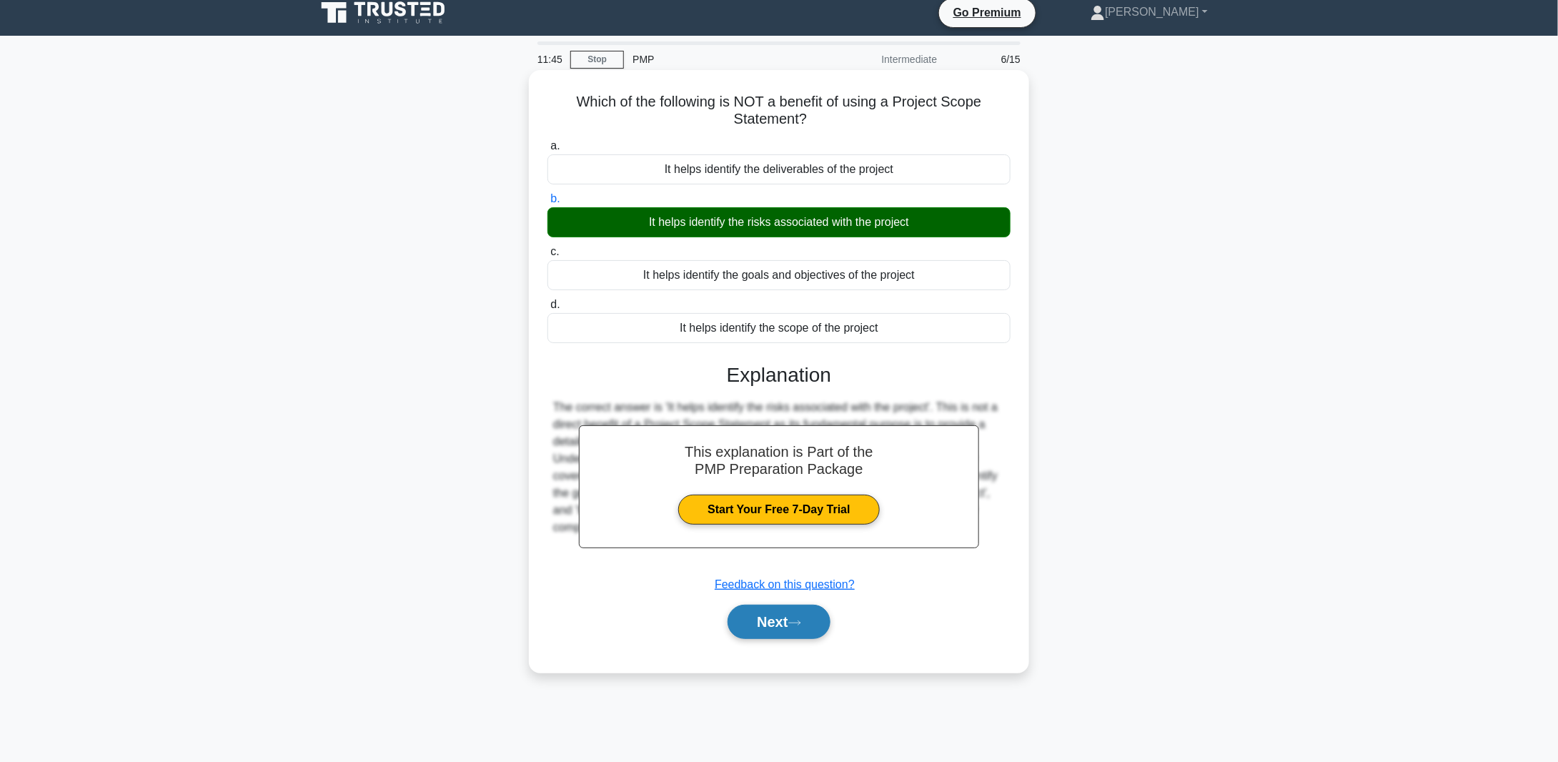
click at [783, 617] on button "Next" at bounding box center [778, 622] width 102 height 34
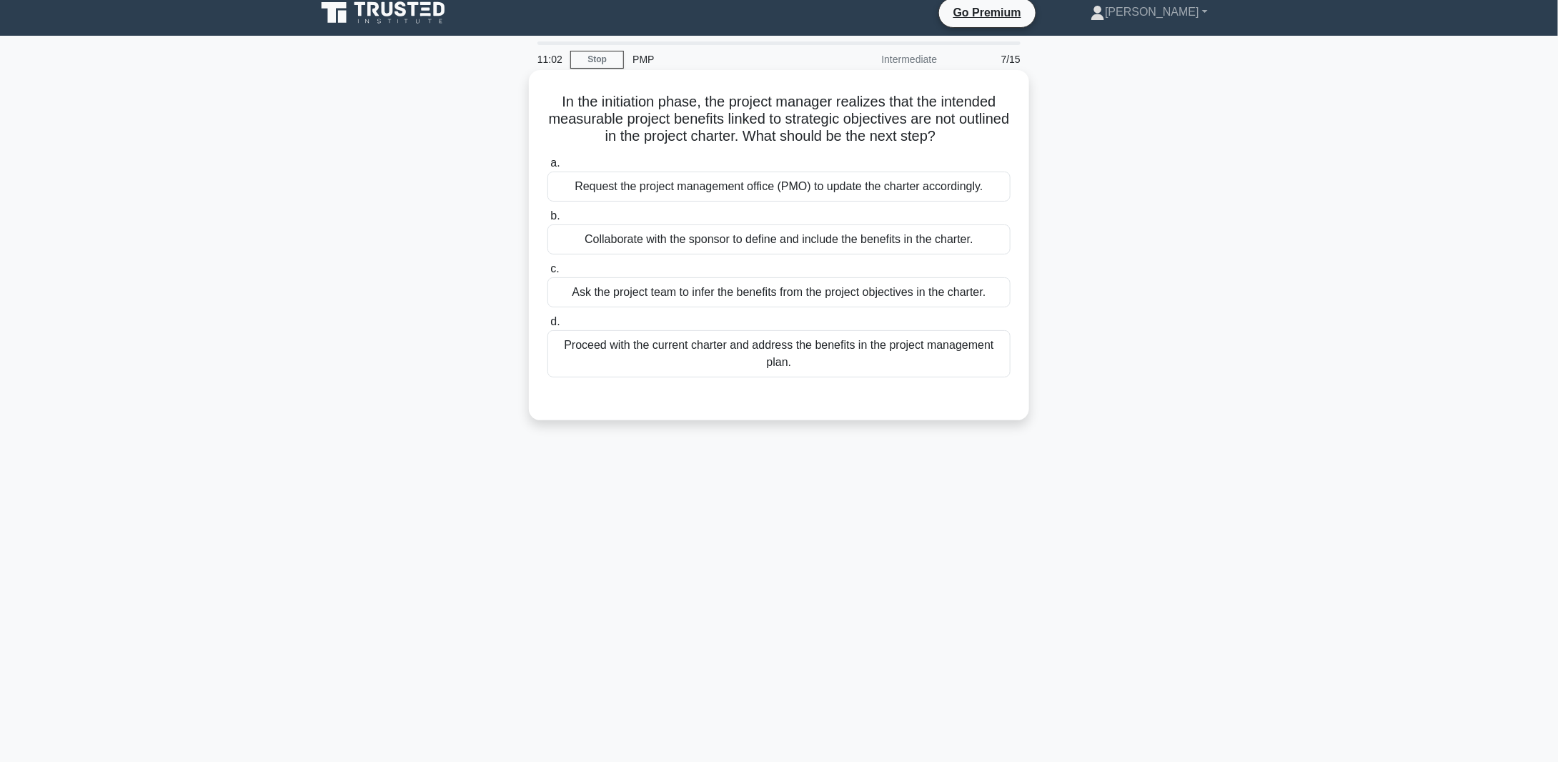
click at [692, 241] on div "Collaborate with the sponsor to define and include the benefits in the charter." at bounding box center [778, 239] width 463 height 30
click at [547, 221] on input "b. Collaborate with the sponsor to define and include the benefits in the chart…" at bounding box center [547, 216] width 0 height 9
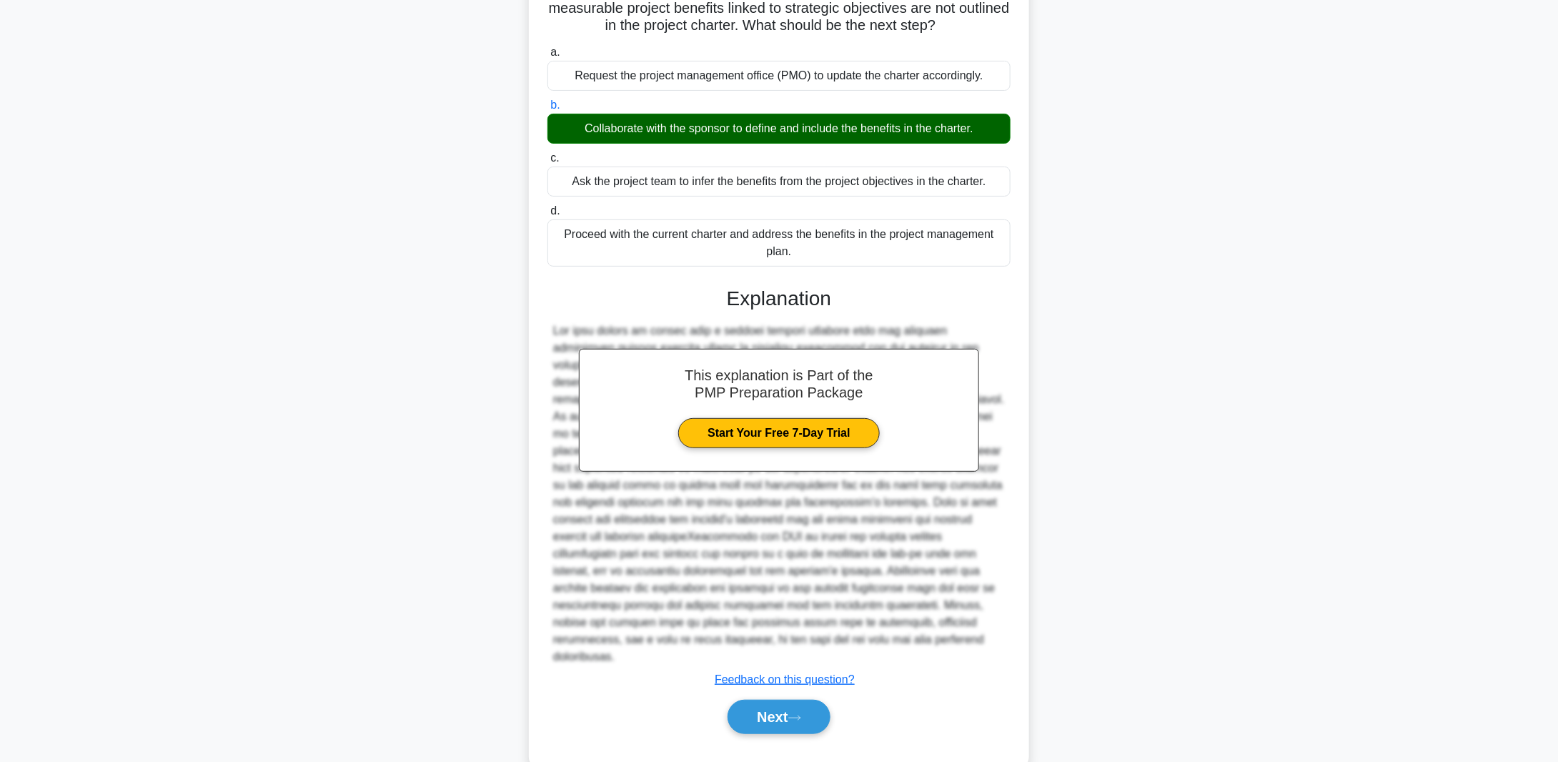
scroll to position [134, 0]
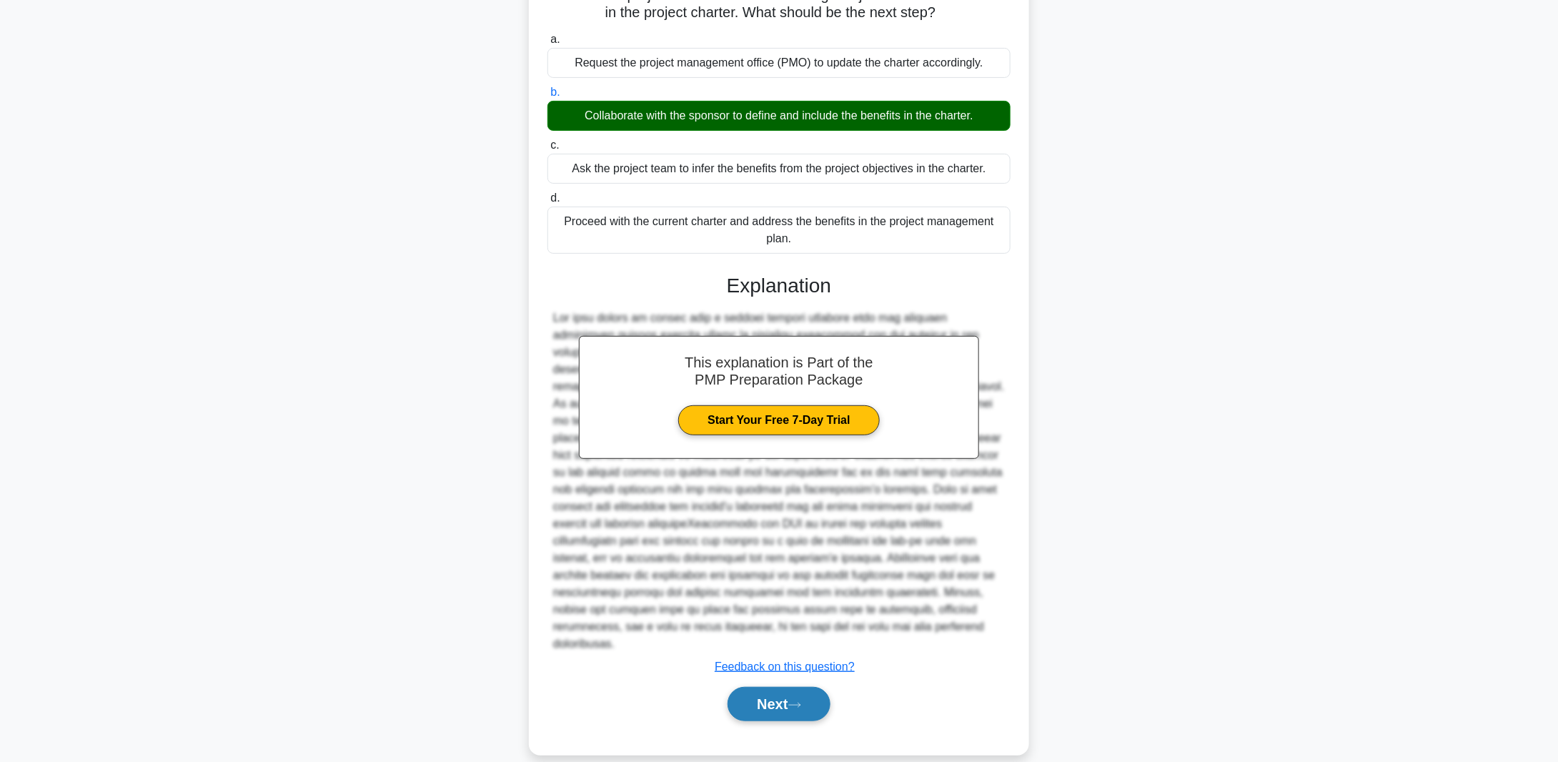
click at [795, 701] on icon at bounding box center [794, 705] width 13 height 8
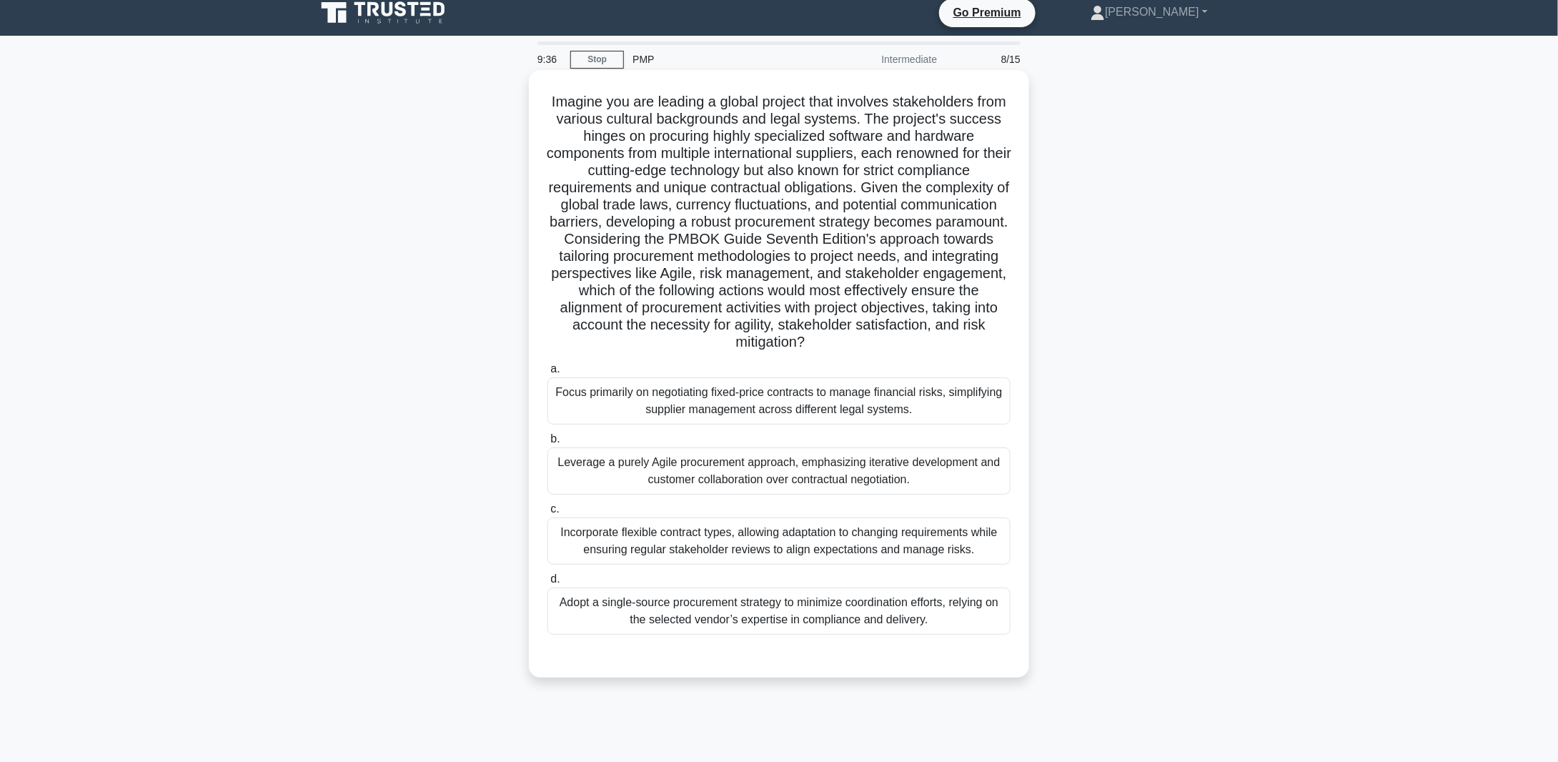
click at [715, 537] on div "Incorporate flexible contract types, allowing adaptation to changing requiremen…" at bounding box center [778, 540] width 463 height 47
click at [547, 514] on input "c. Incorporate flexible contract types, allowing adaptation to changing require…" at bounding box center [547, 509] width 0 height 9
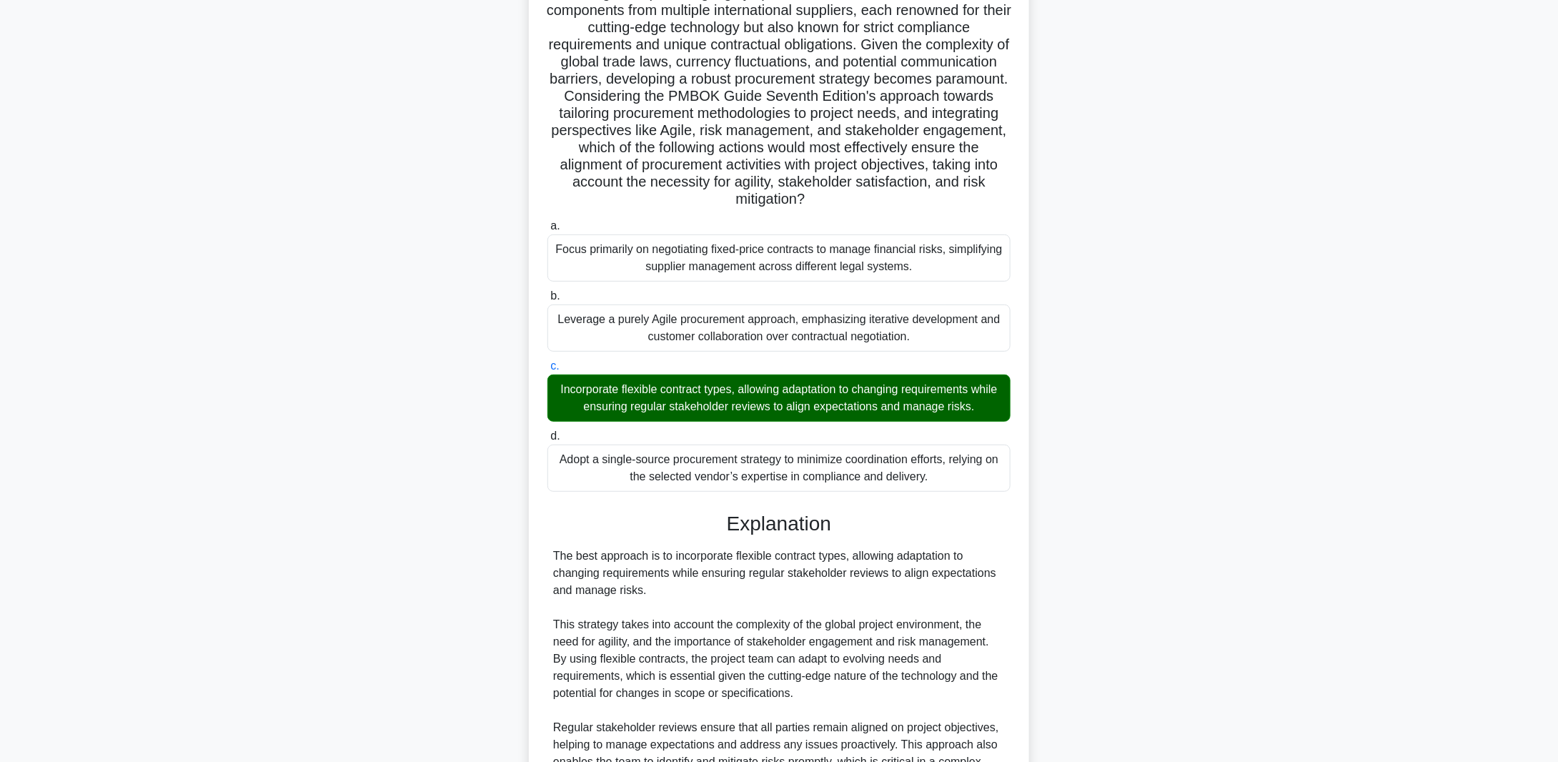
scroll to position [425, 0]
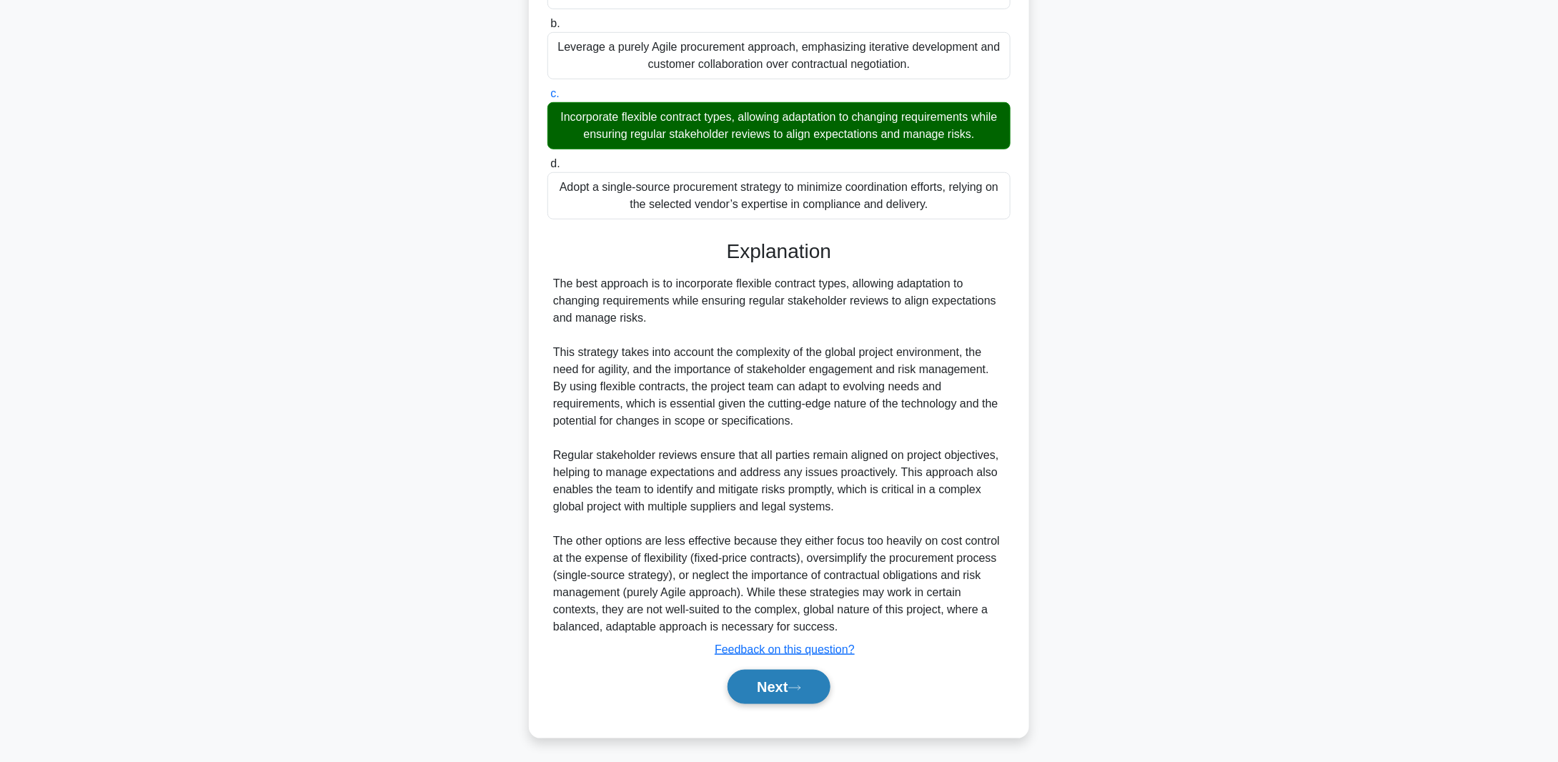
click at [781, 679] on button "Next" at bounding box center [778, 687] width 102 height 34
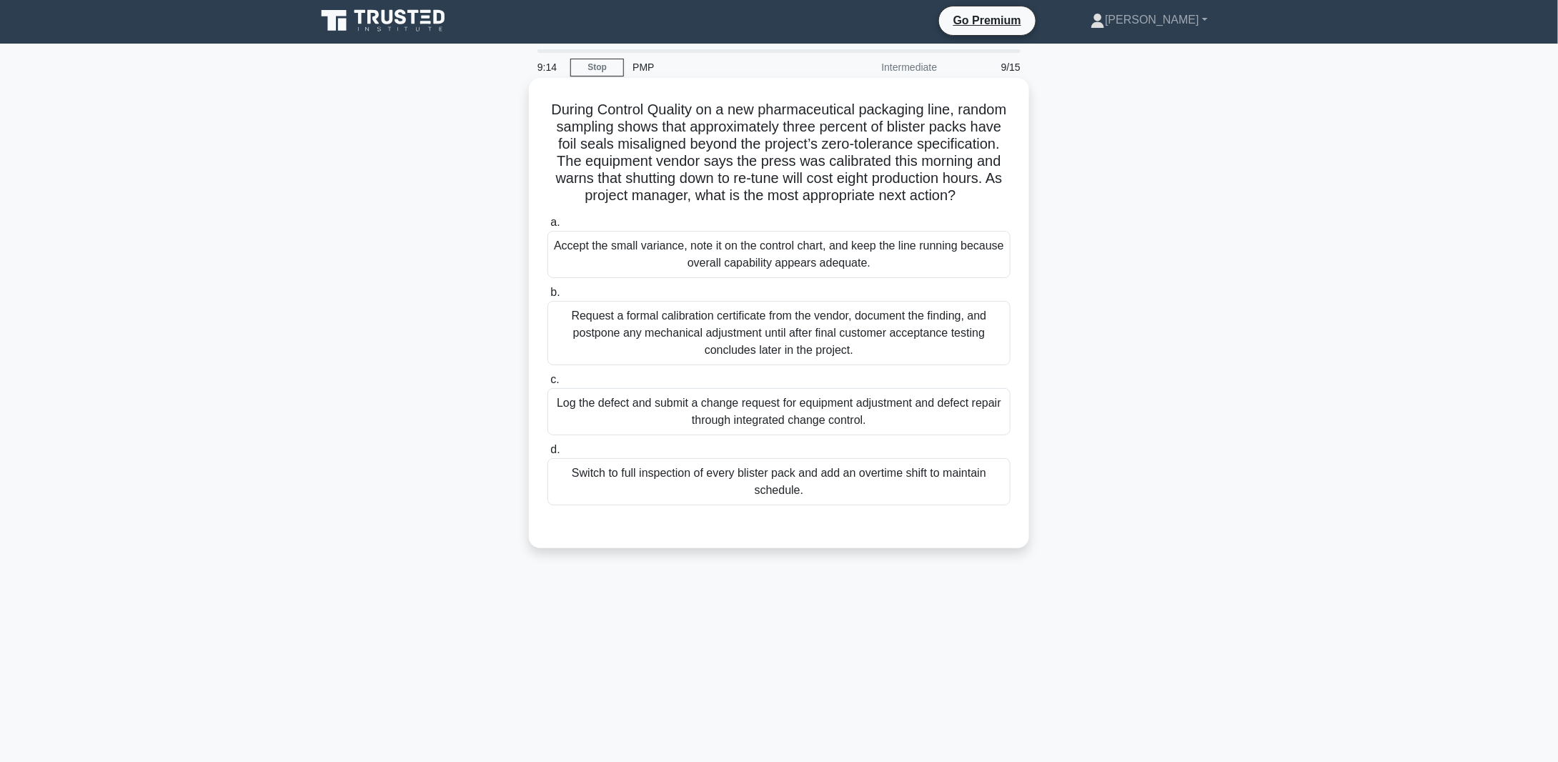
scroll to position [0, 0]
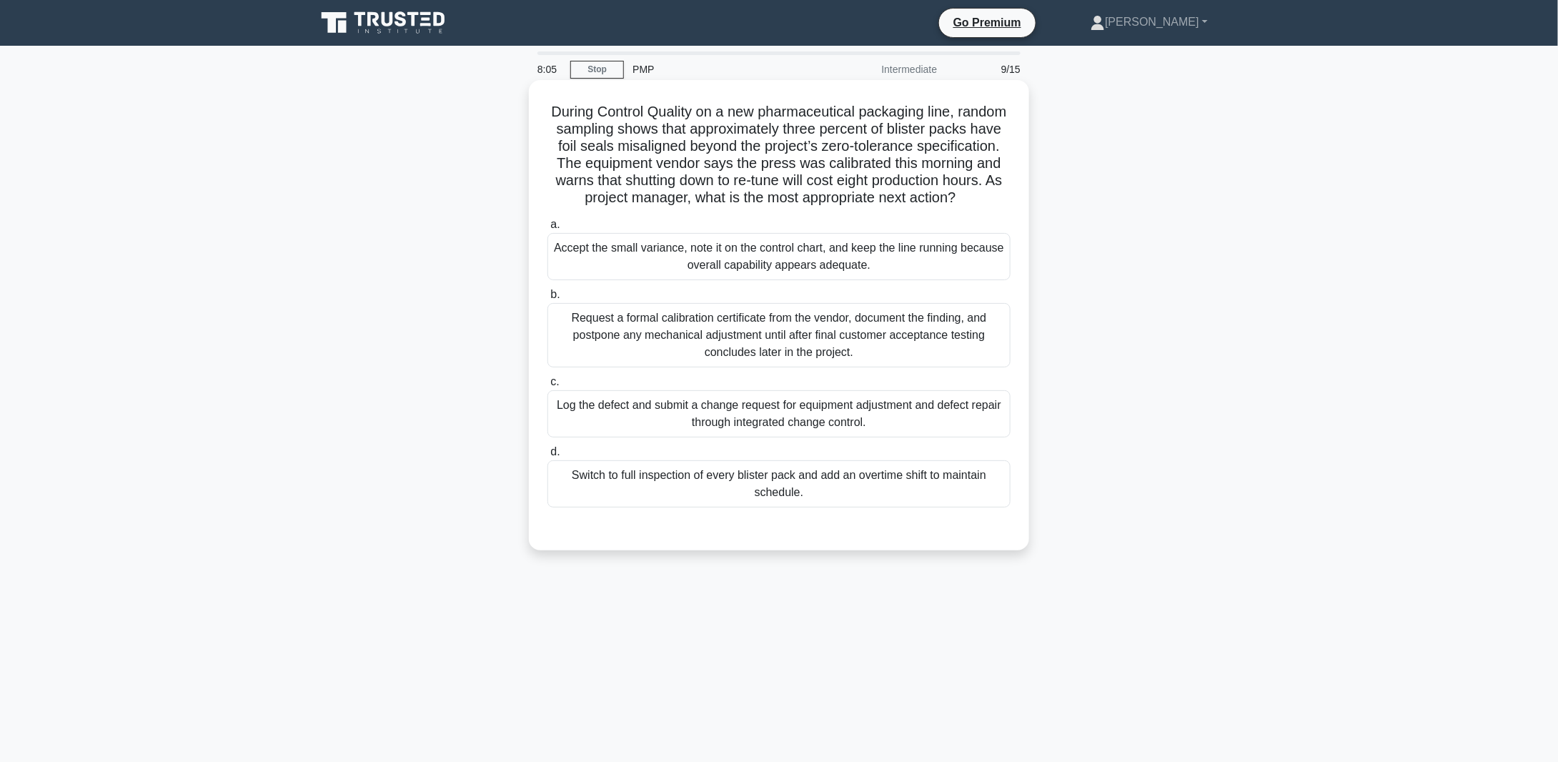
click at [662, 427] on div "Log the defect and submit a change request for equipment adjustment and defect …" at bounding box center [778, 413] width 463 height 47
click at [547, 387] on input "c. Log the defect and submit a change request for equipment adjustment and defe…" at bounding box center [547, 381] width 0 height 9
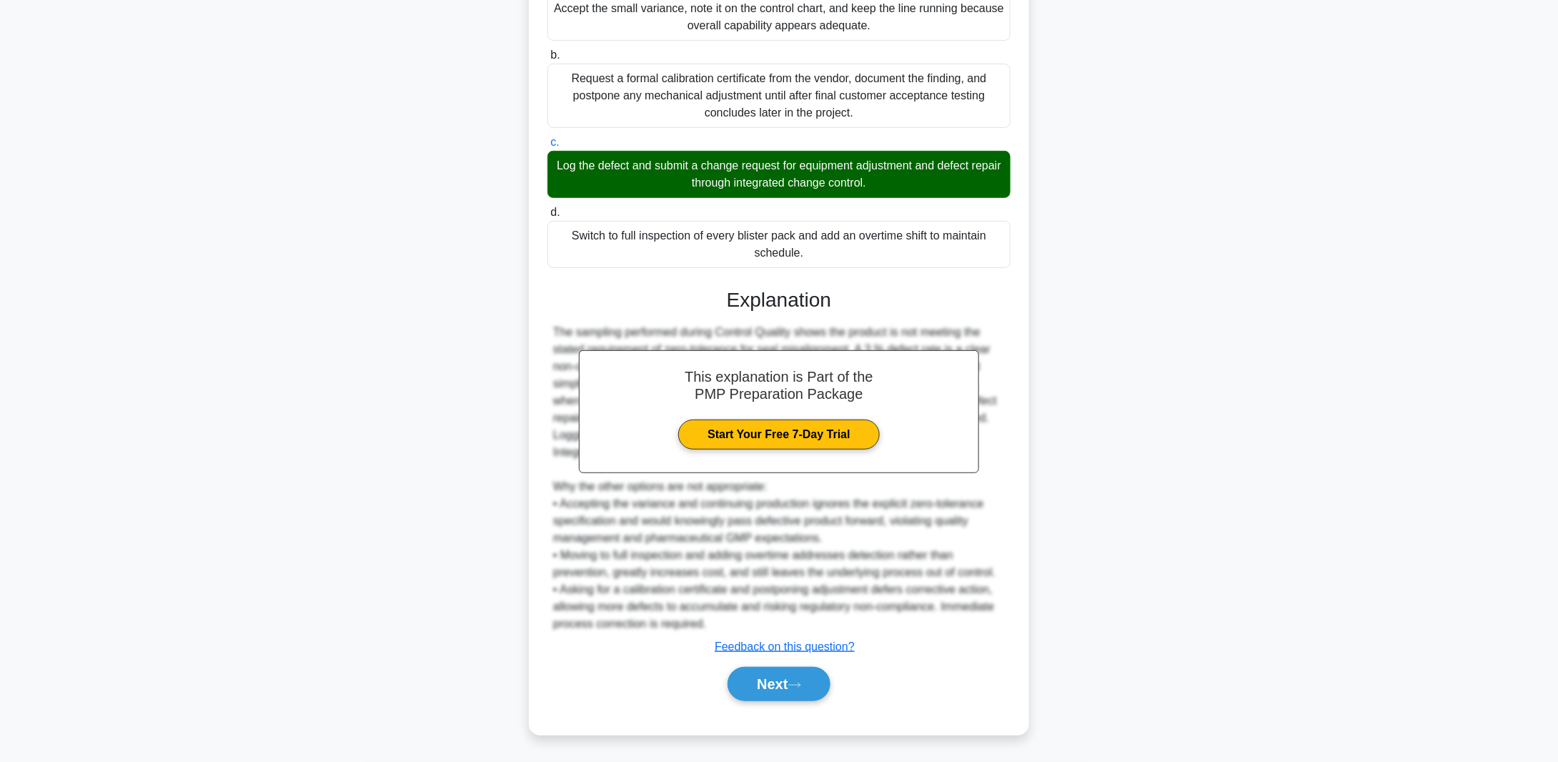
scroll to position [254, 0]
click at [771, 689] on button "Next" at bounding box center [778, 684] width 102 height 34
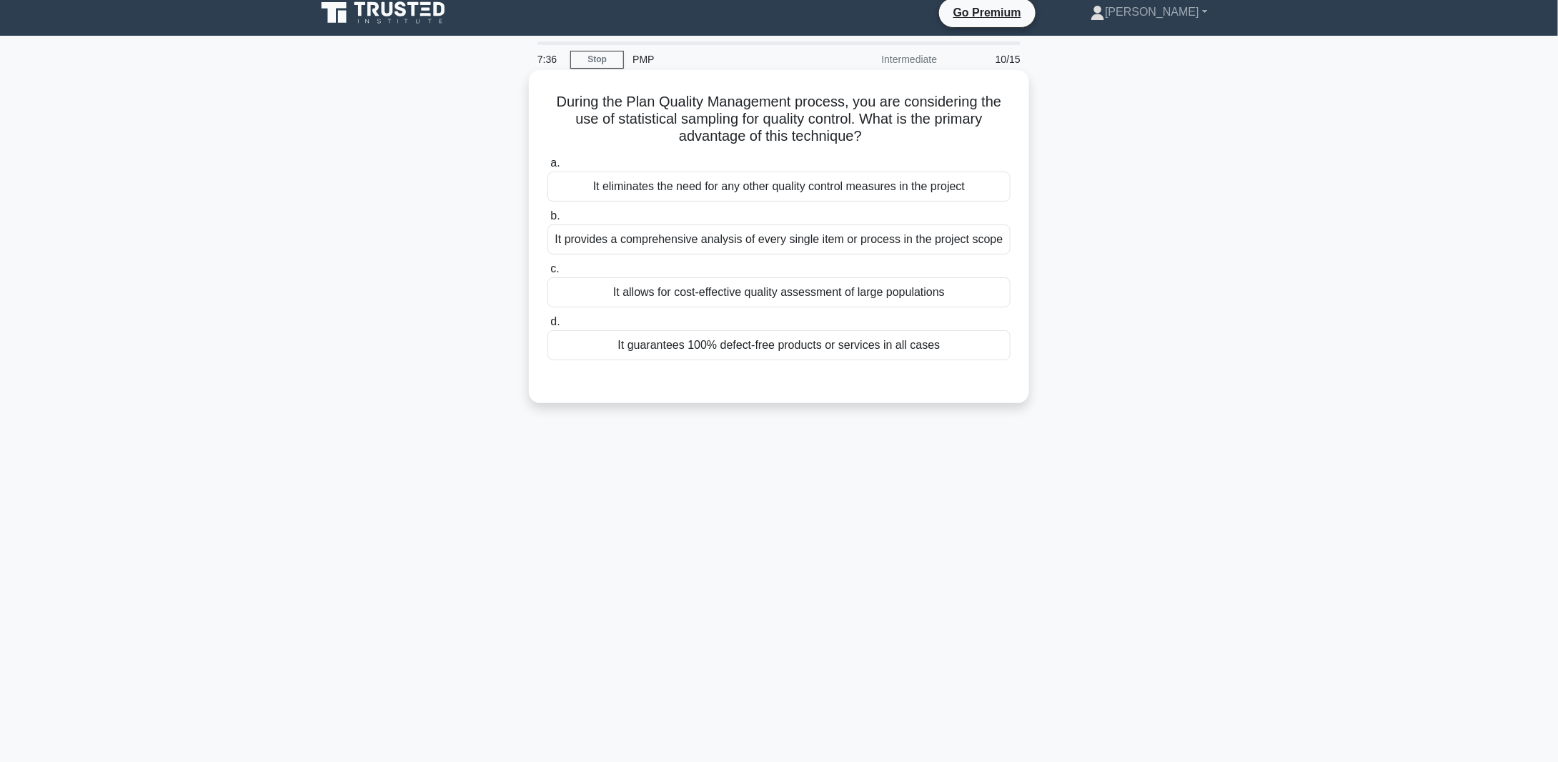
click at [803, 293] on div "It allows for cost-effective quality assessment of large populations" at bounding box center [778, 292] width 463 height 30
click at [547, 274] on input "c. It allows for cost-effective quality assessment of large populations" at bounding box center [547, 268] width 0 height 9
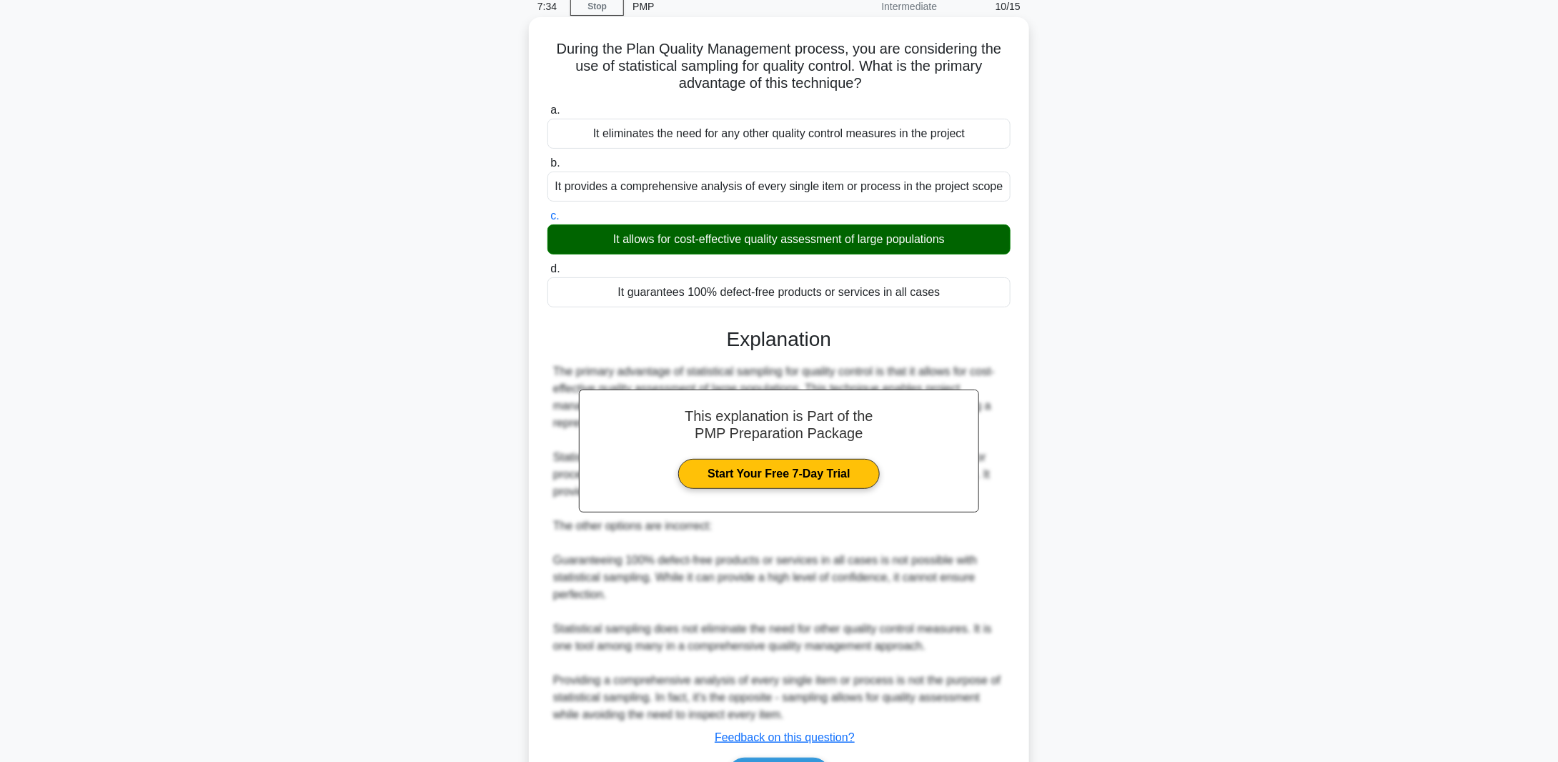
scroll to position [151, 0]
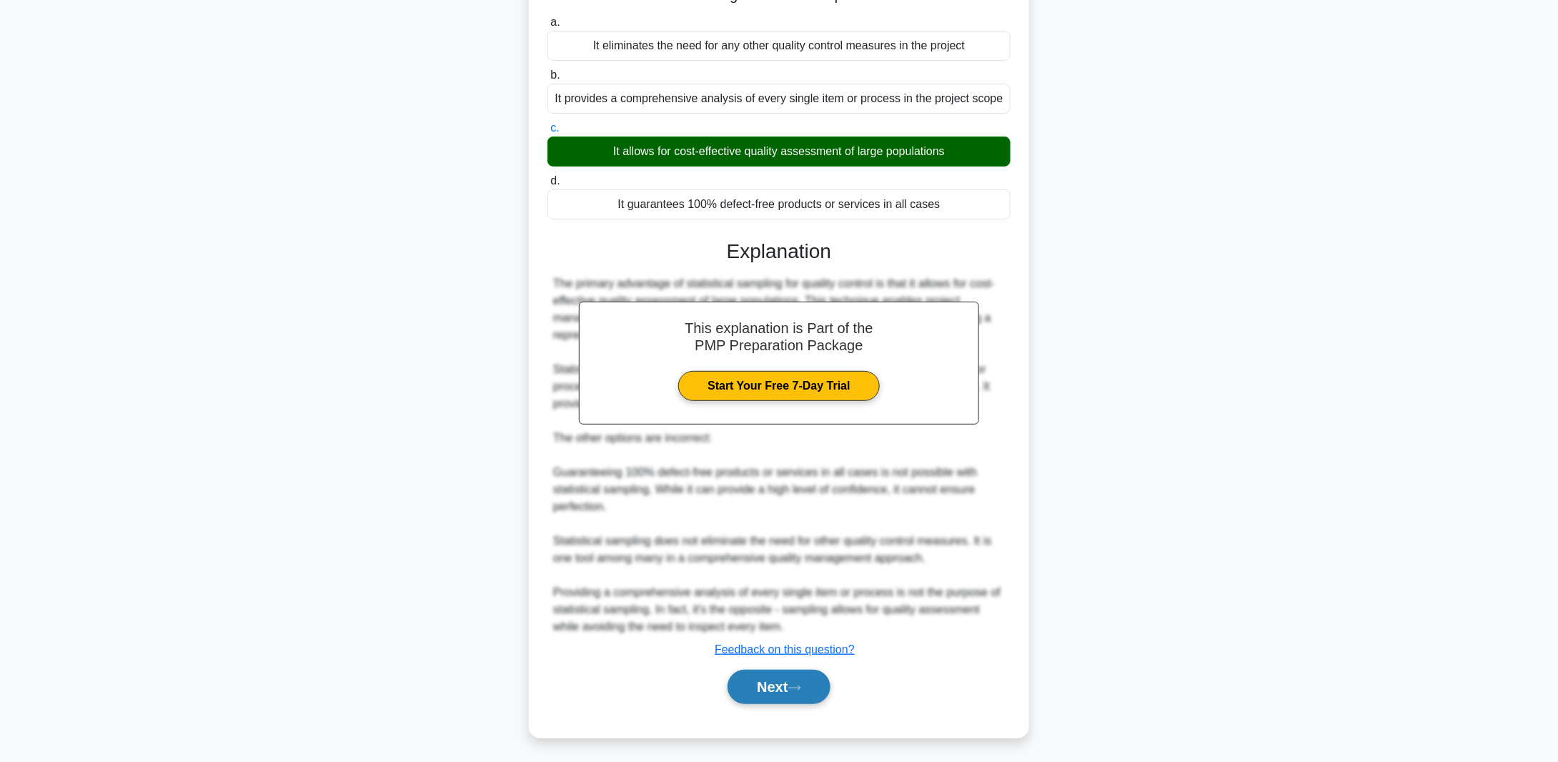
click at [782, 684] on button "Next" at bounding box center [778, 687] width 102 height 34
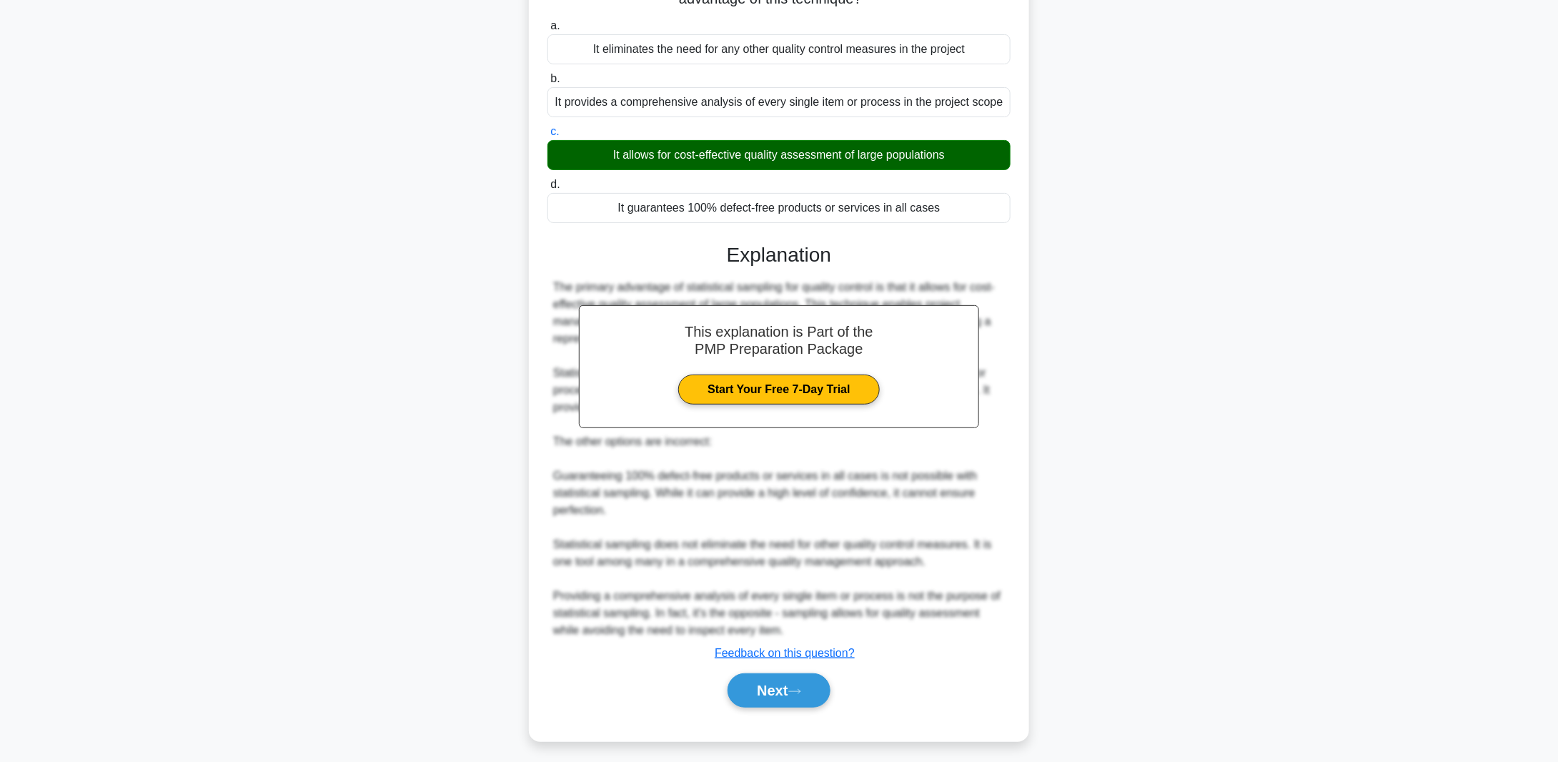
scroll to position [10, 0]
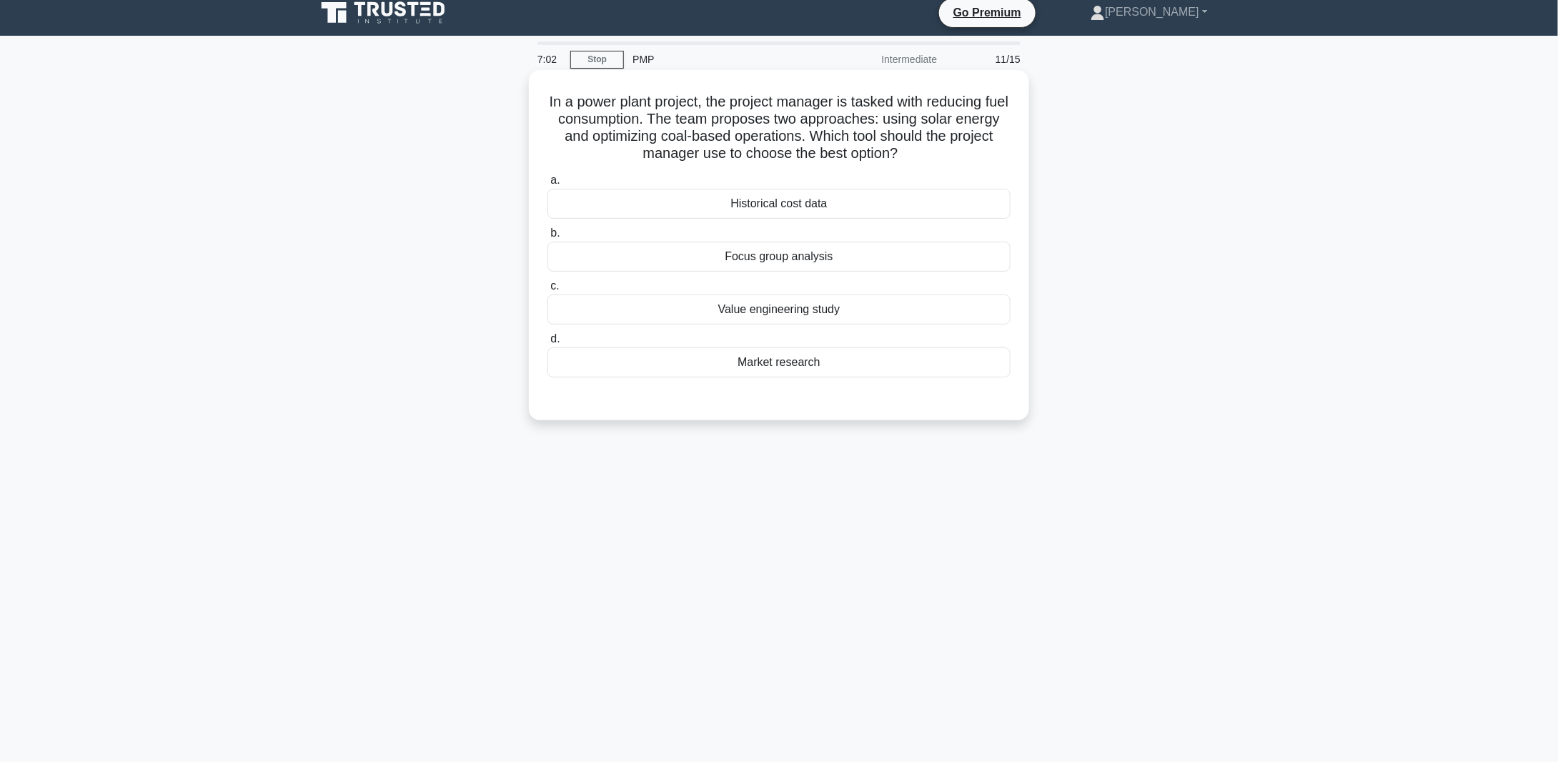
click at [795, 257] on div "Focus group analysis" at bounding box center [778, 257] width 463 height 30
click at [547, 238] on input "b. Focus group analysis" at bounding box center [547, 233] width 0 height 9
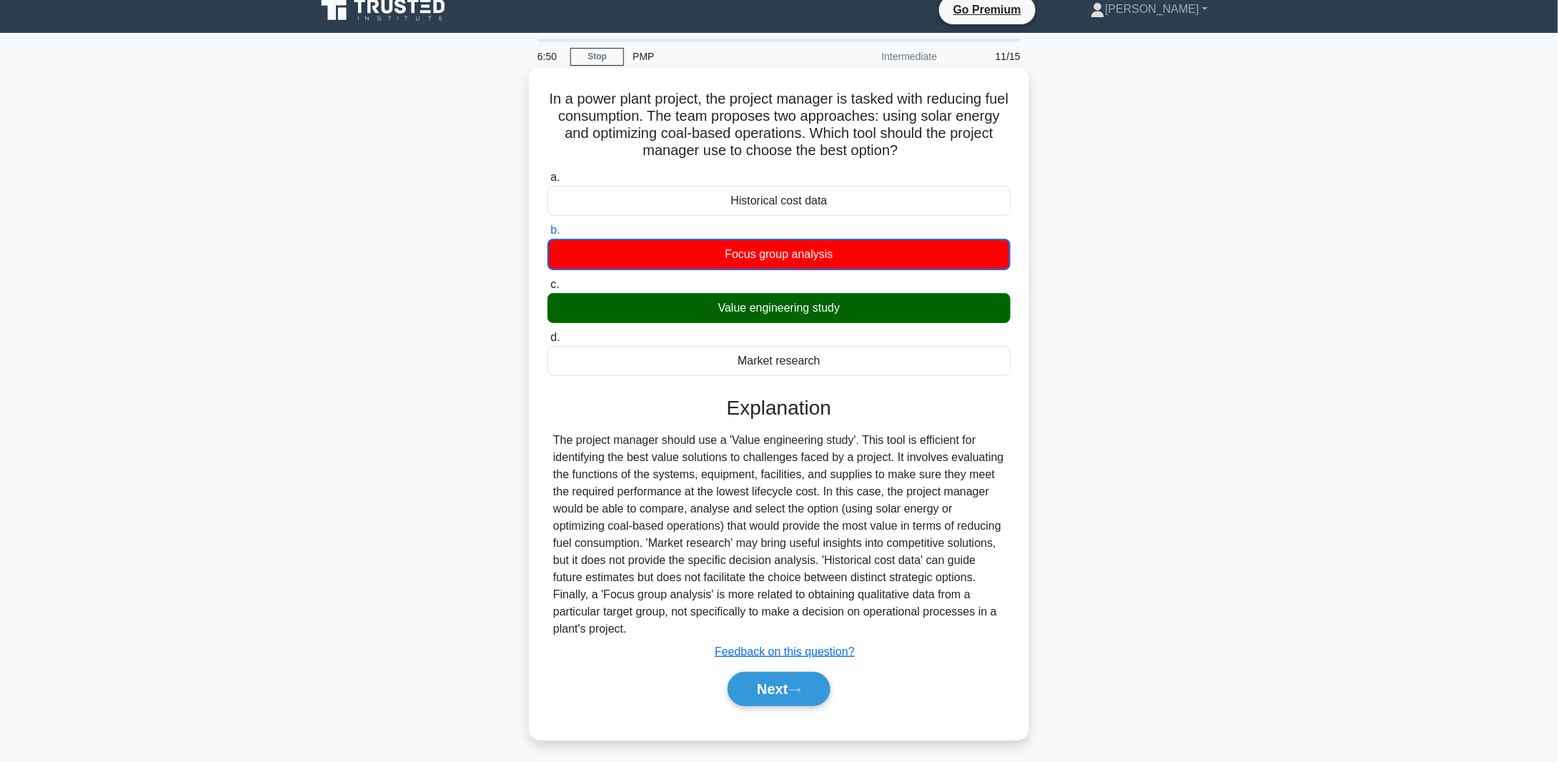
scroll to position [0, 0]
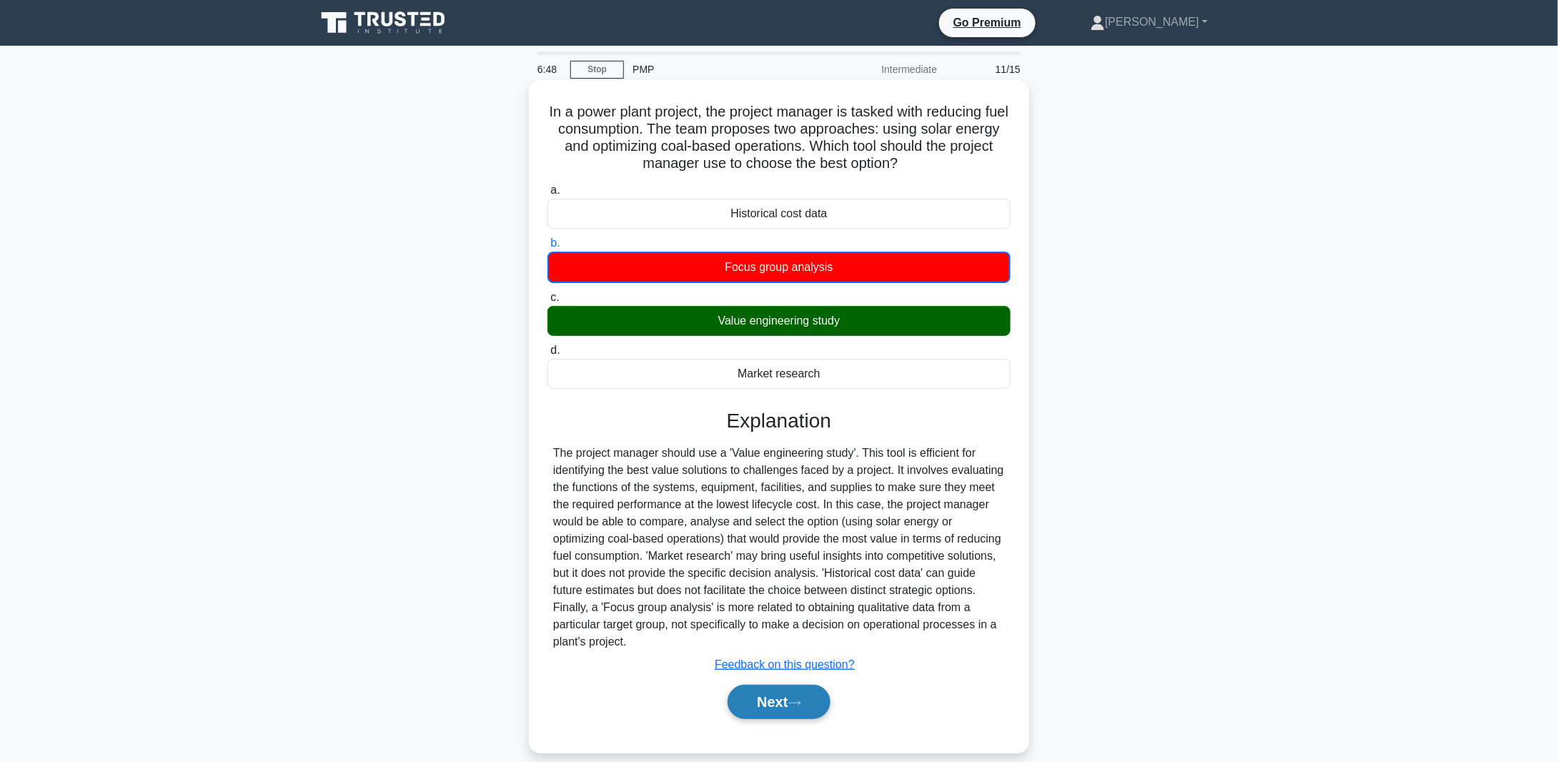
click at [780, 697] on button "Next" at bounding box center [778, 702] width 102 height 34
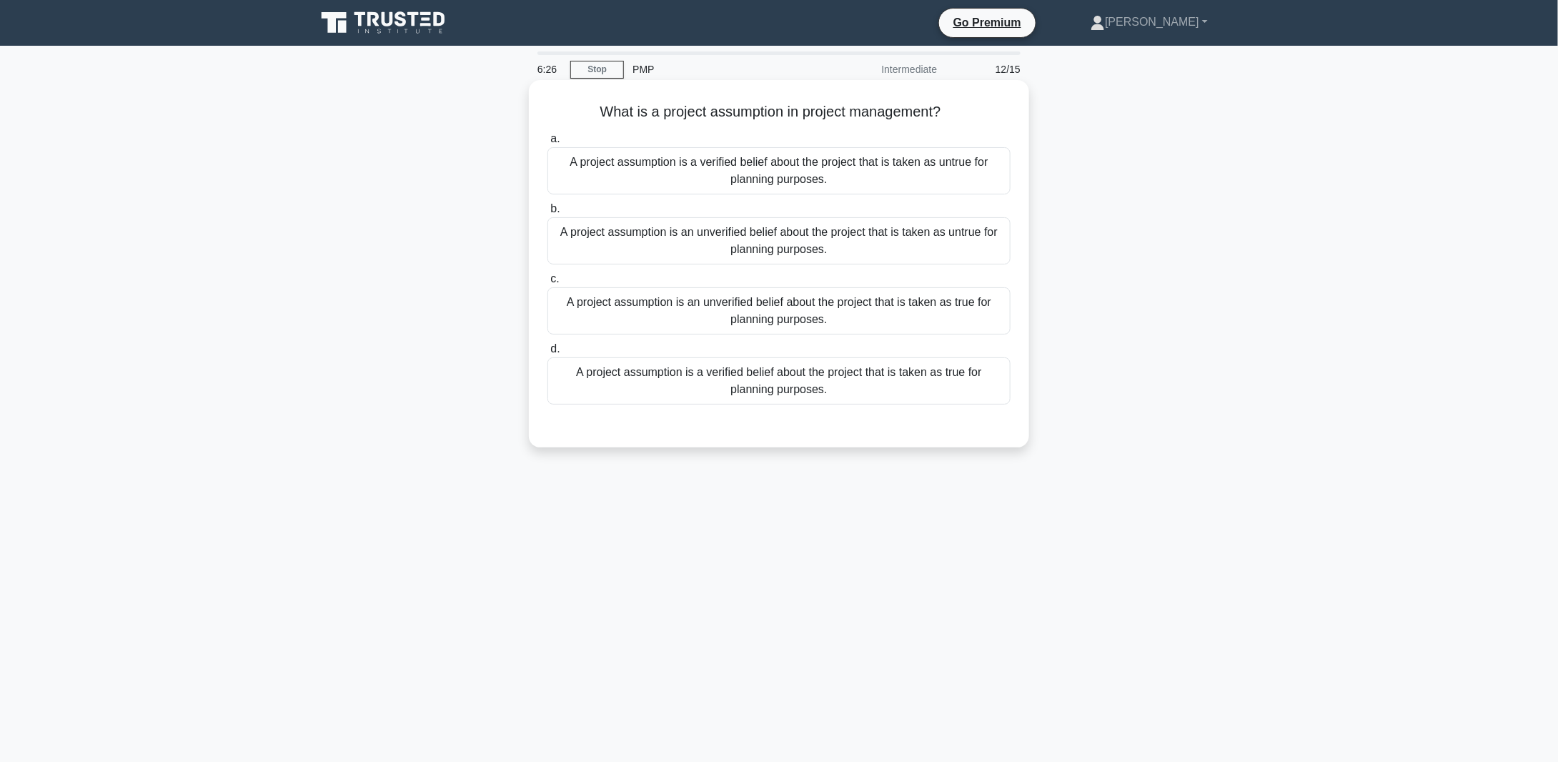
click at [845, 312] on div "A project assumption is an unverified belief about the project that is taken as…" at bounding box center [778, 310] width 463 height 47
click at [547, 284] on input "c. A project assumption is an unverified belief about the project that is taken…" at bounding box center [547, 278] width 0 height 9
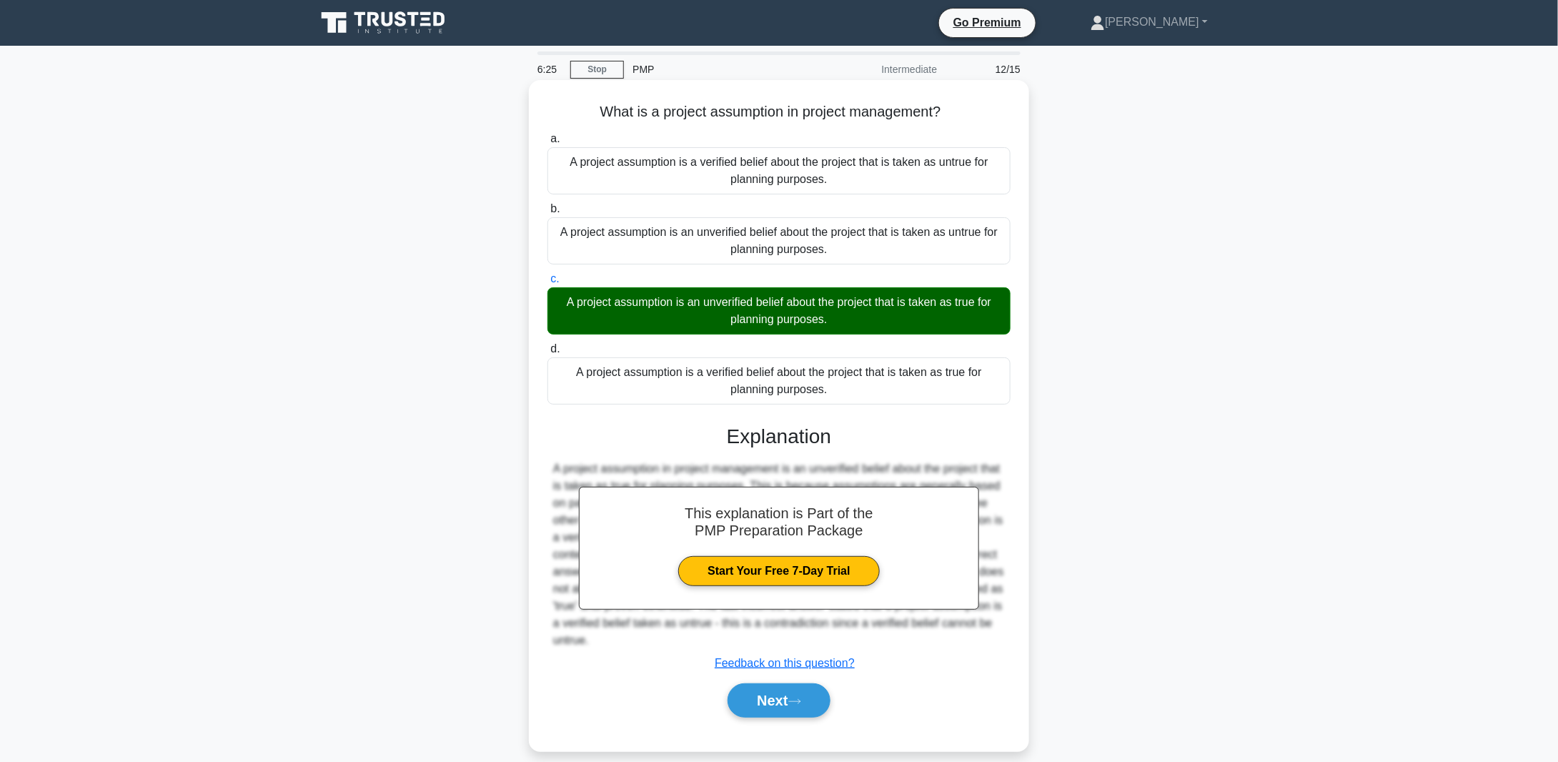
scroll to position [14, 0]
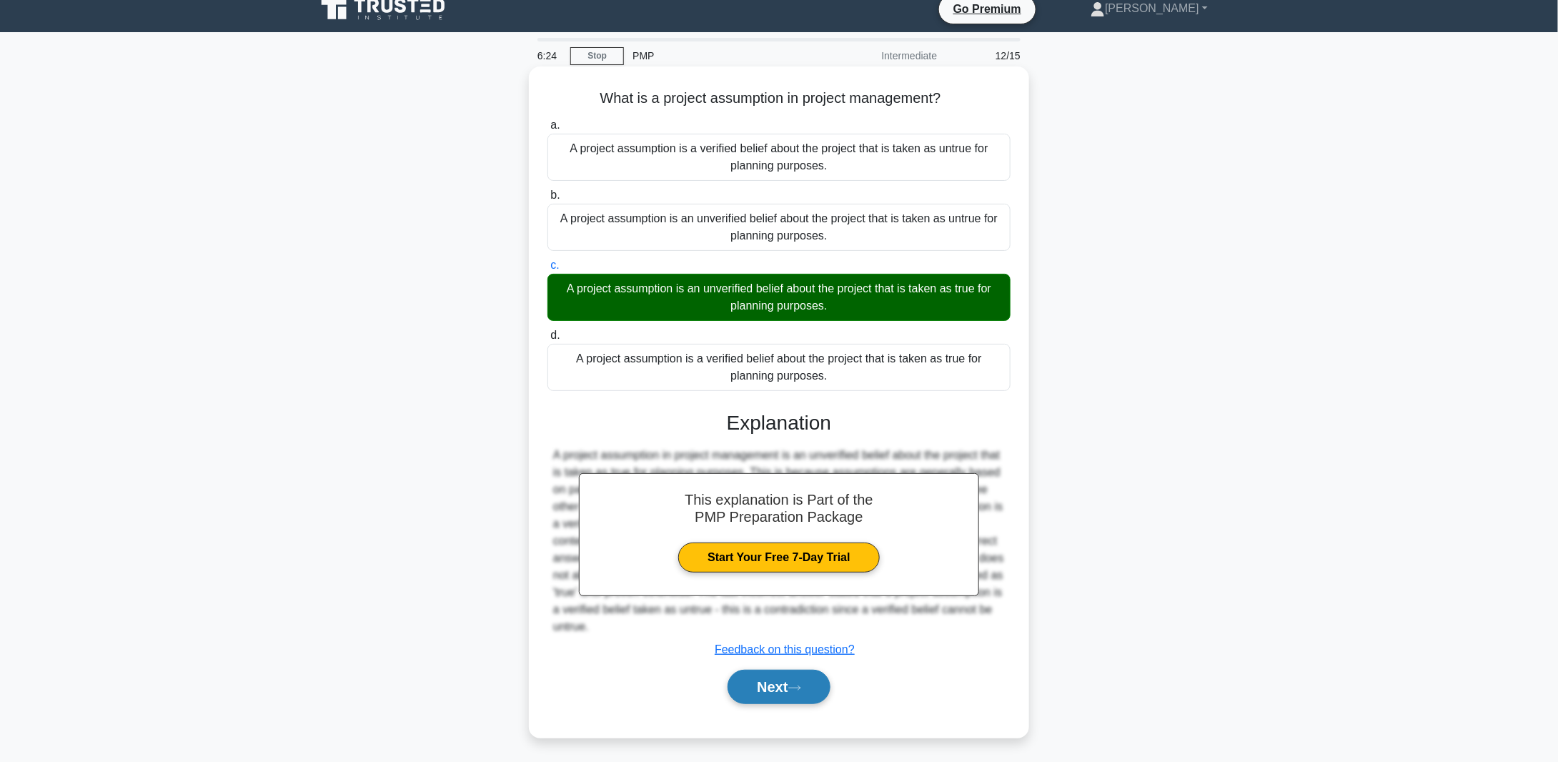
click at [787, 685] on button "Next" at bounding box center [778, 687] width 102 height 34
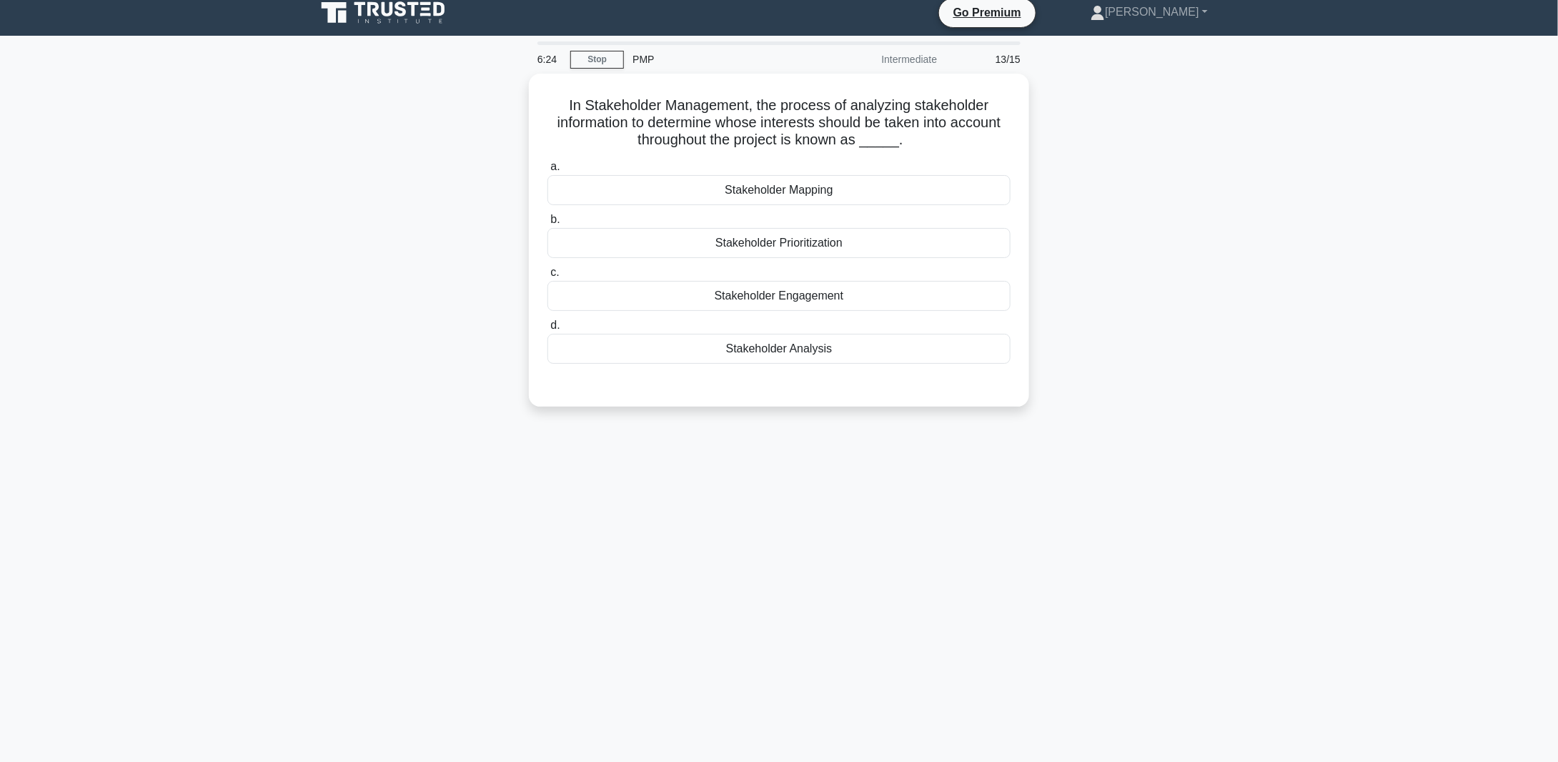
scroll to position [10, 0]
click at [803, 340] on div "Stakeholder Analysis" at bounding box center [778, 345] width 463 height 30
click at [547, 327] on input "d. Stakeholder Analysis" at bounding box center [547, 321] width 0 height 9
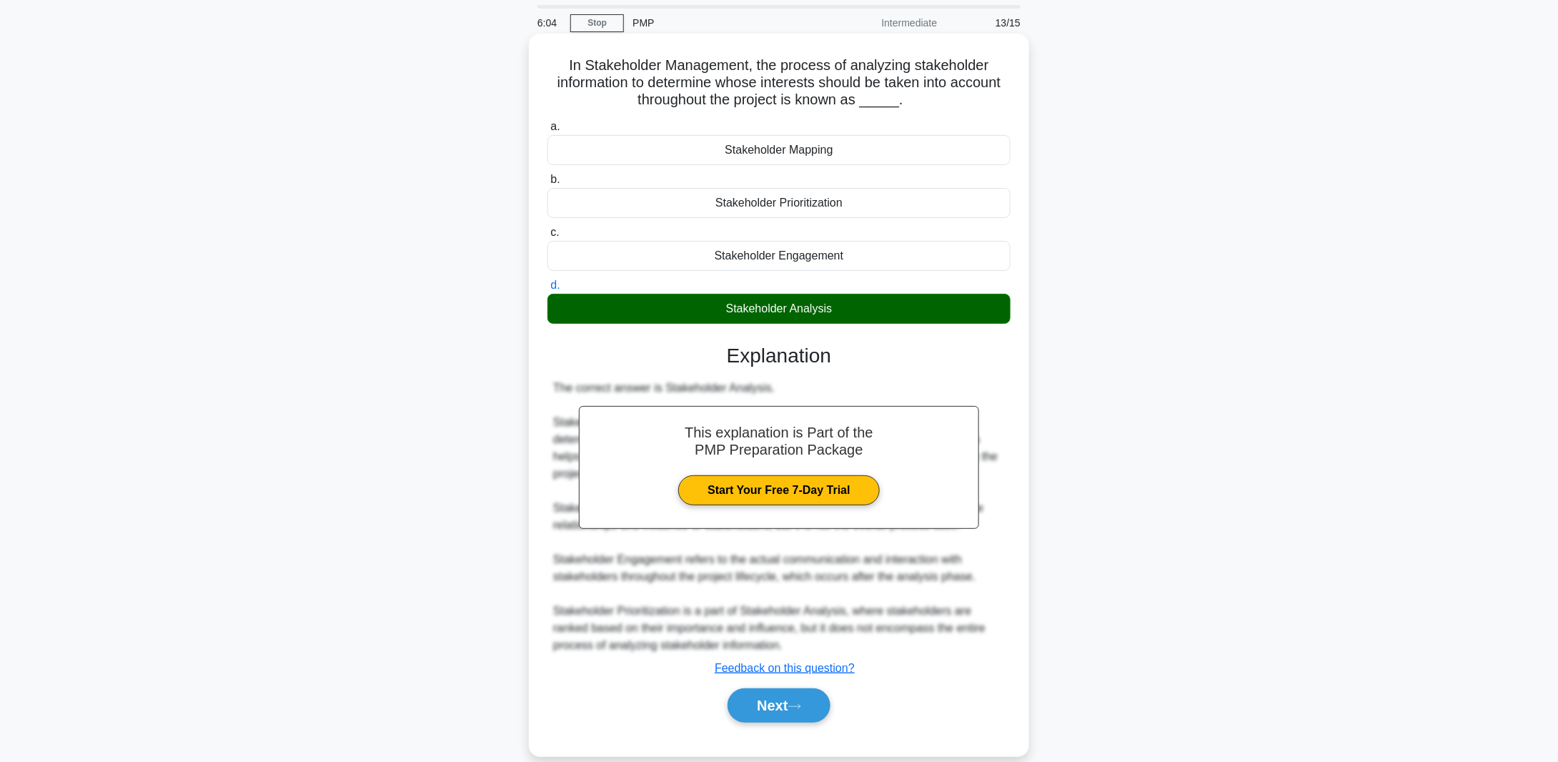
scroll to position [65, 0]
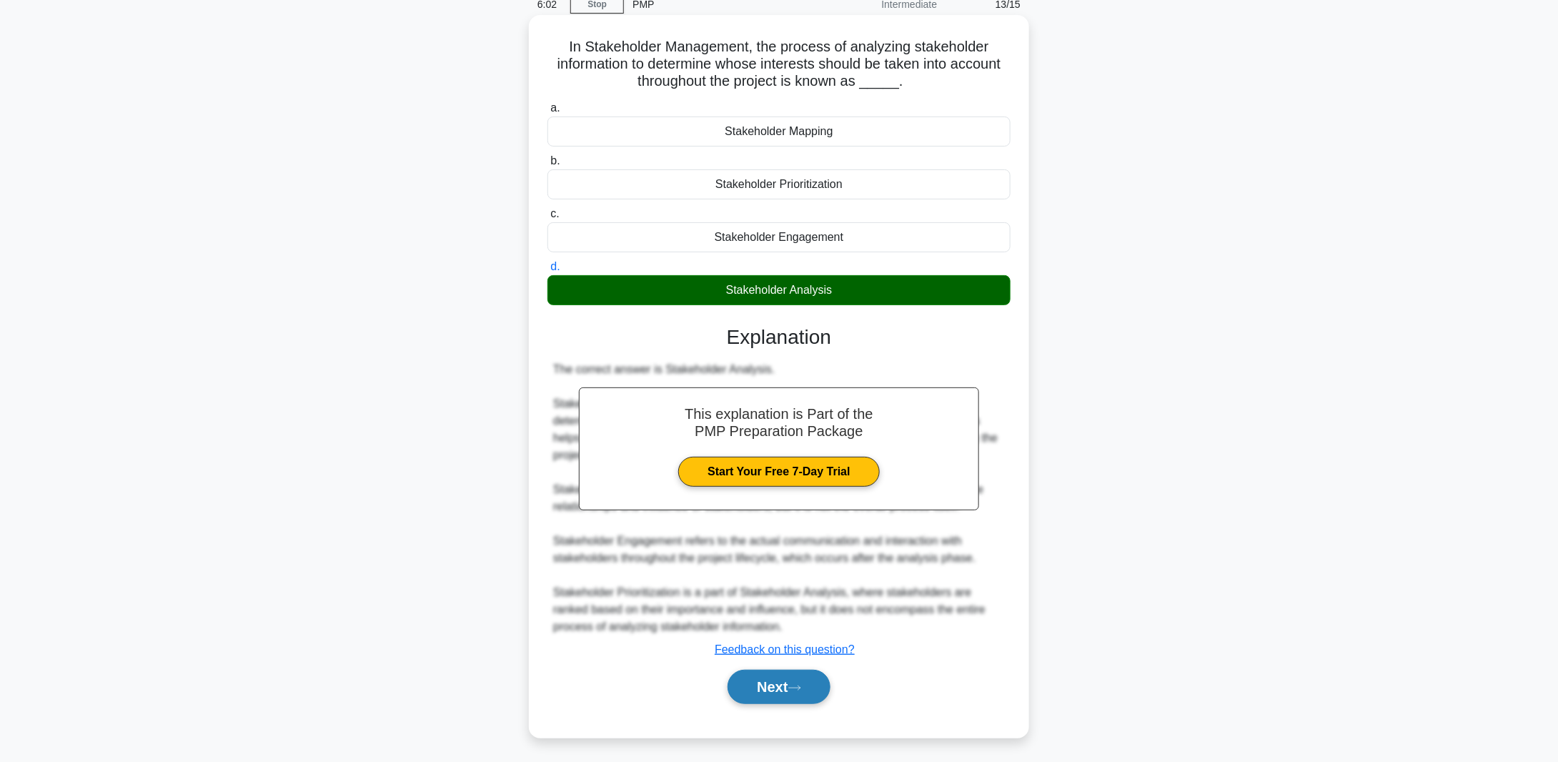
click at [772, 683] on button "Next" at bounding box center [778, 687] width 102 height 34
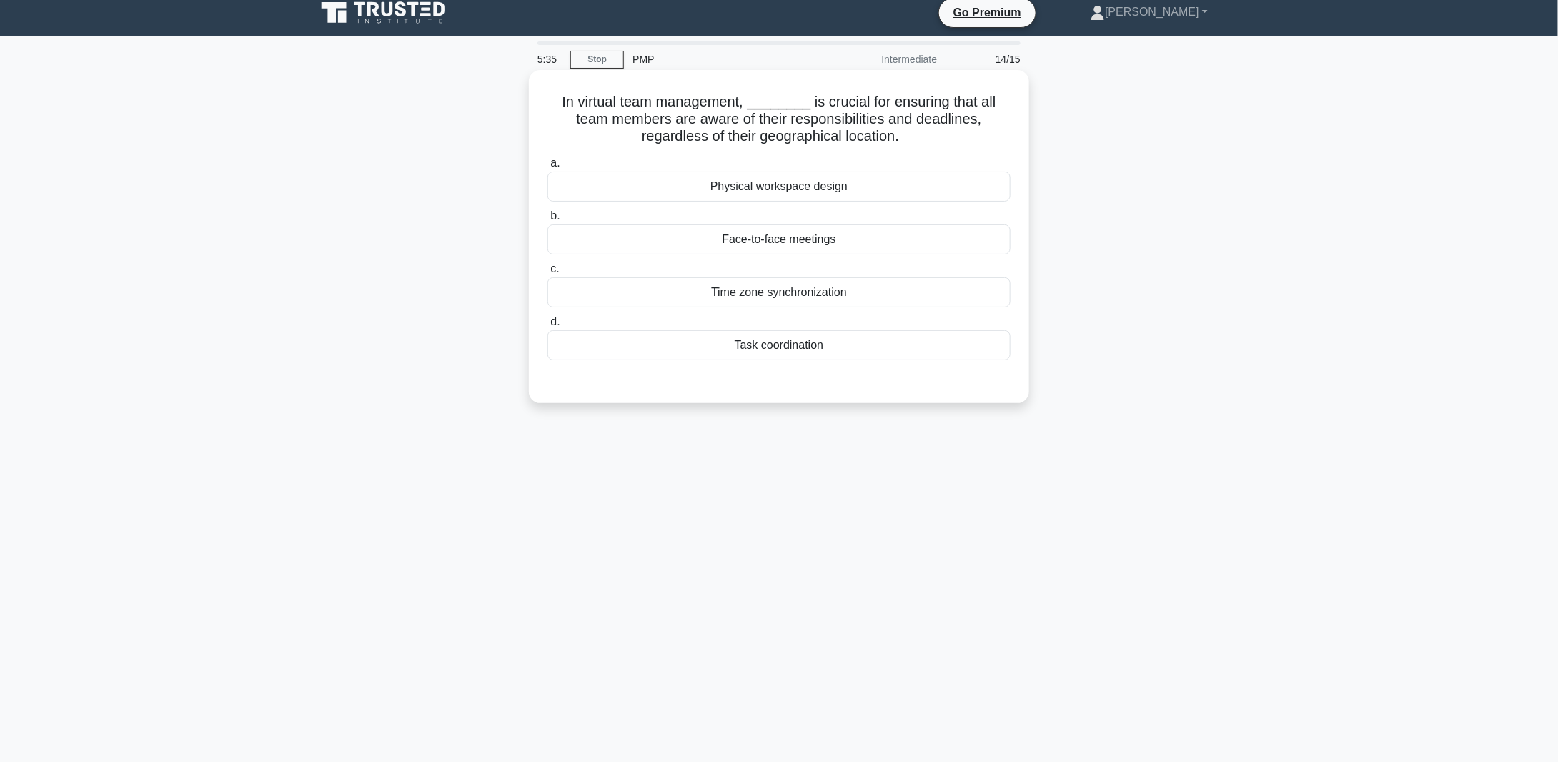
click at [792, 342] on div "Task coordination" at bounding box center [778, 345] width 463 height 30
click at [547, 327] on input "d. Task coordination" at bounding box center [547, 321] width 0 height 9
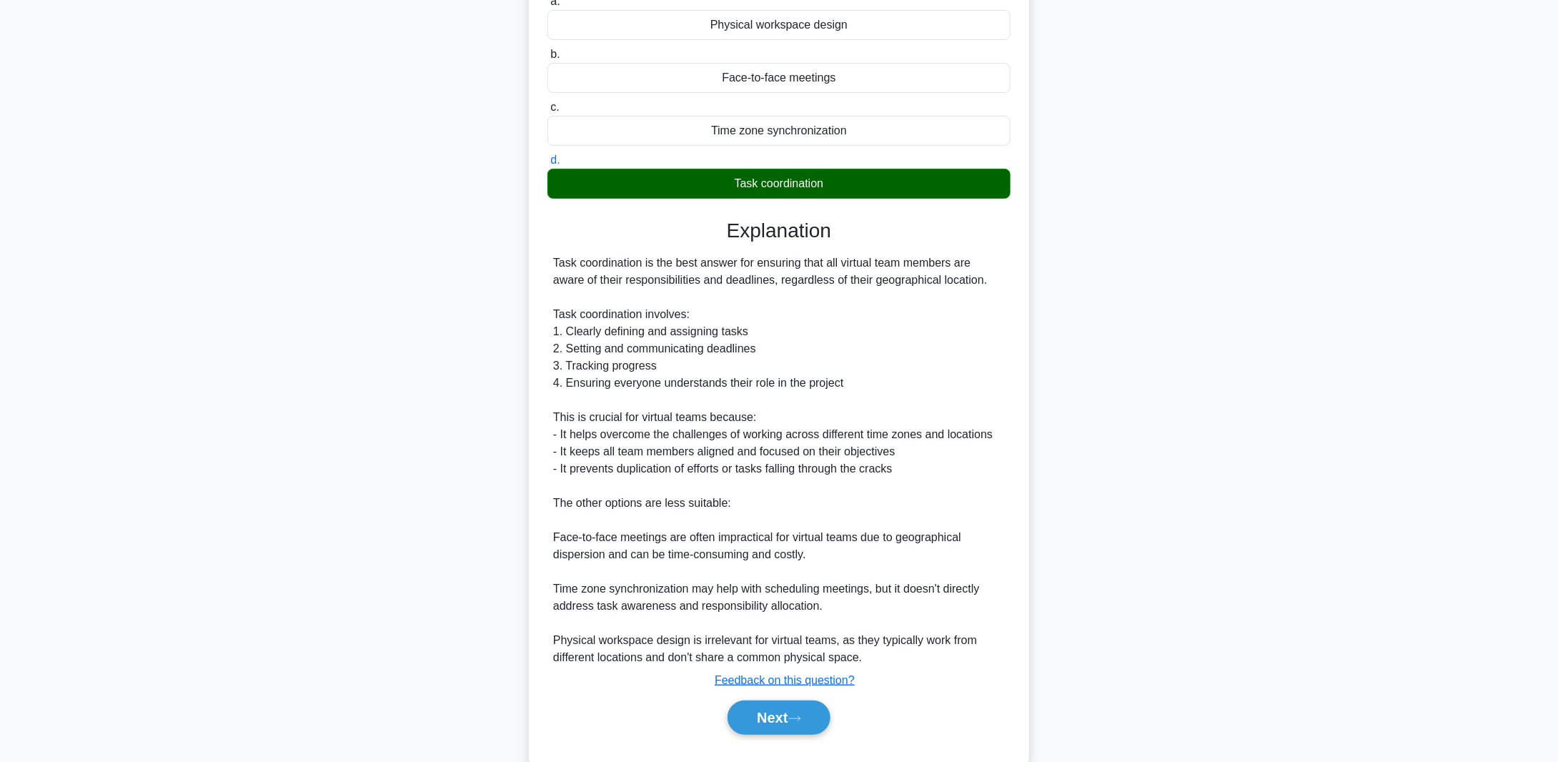
scroll to position [202, 0]
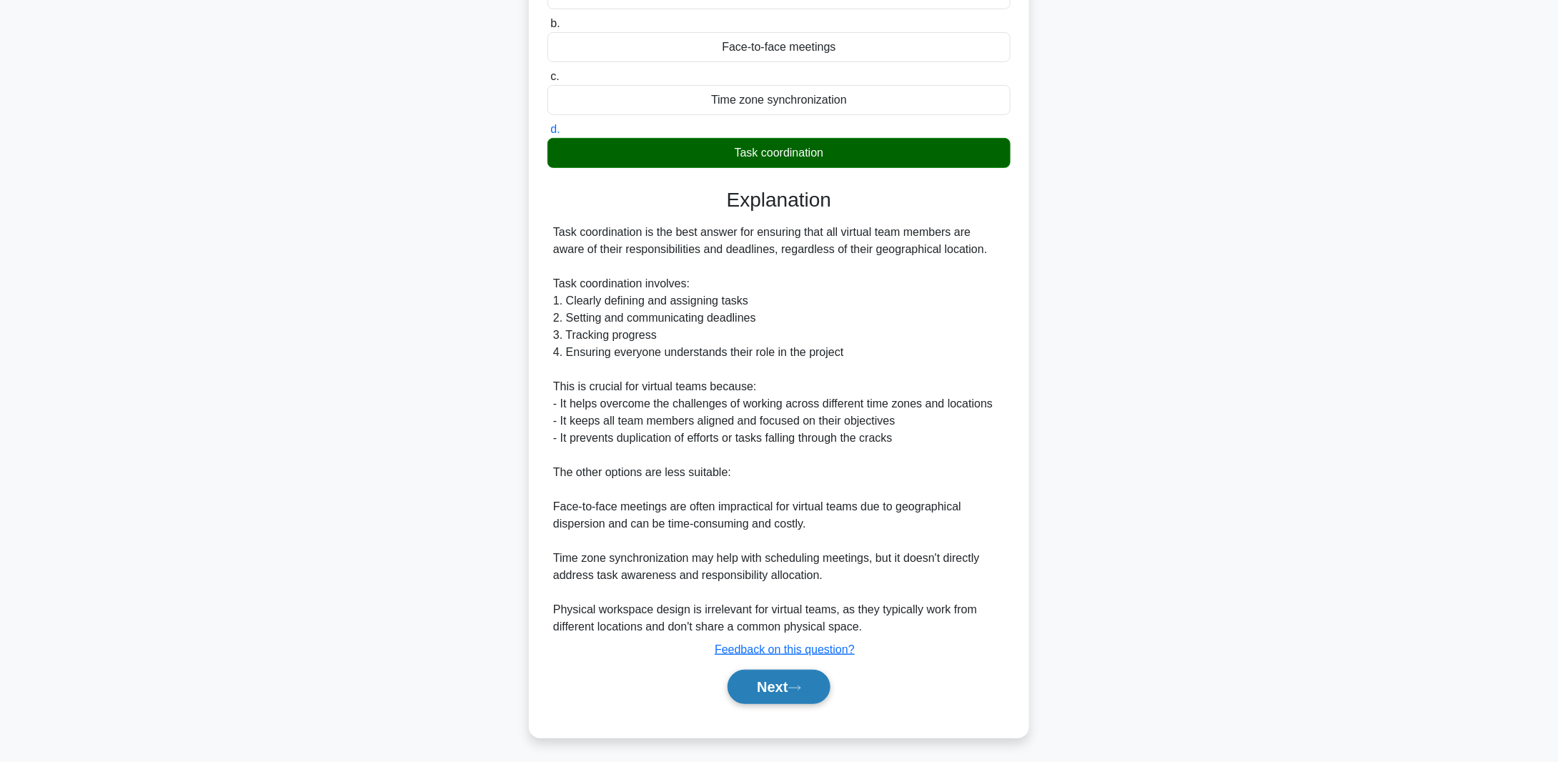
click at [775, 687] on button "Next" at bounding box center [778, 687] width 102 height 34
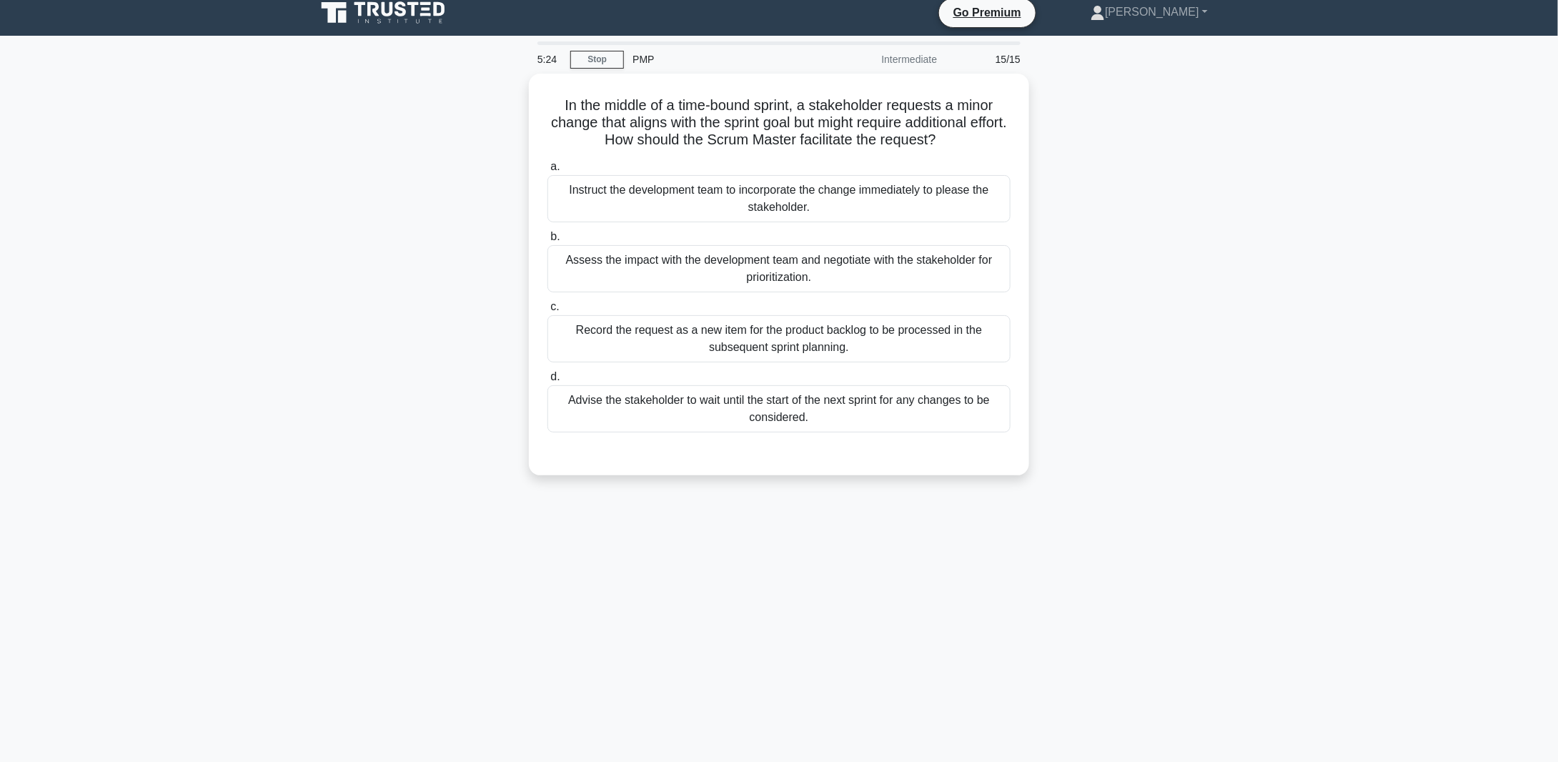
scroll to position [10, 0]
click at [825, 328] on div "Record the request as a new item for the product backlog to be processed in the…" at bounding box center [778, 335] width 463 height 47
click at [547, 308] on input "c. Record the request as a new item for the product backlog to be processed in …" at bounding box center [547, 303] width 0 height 9
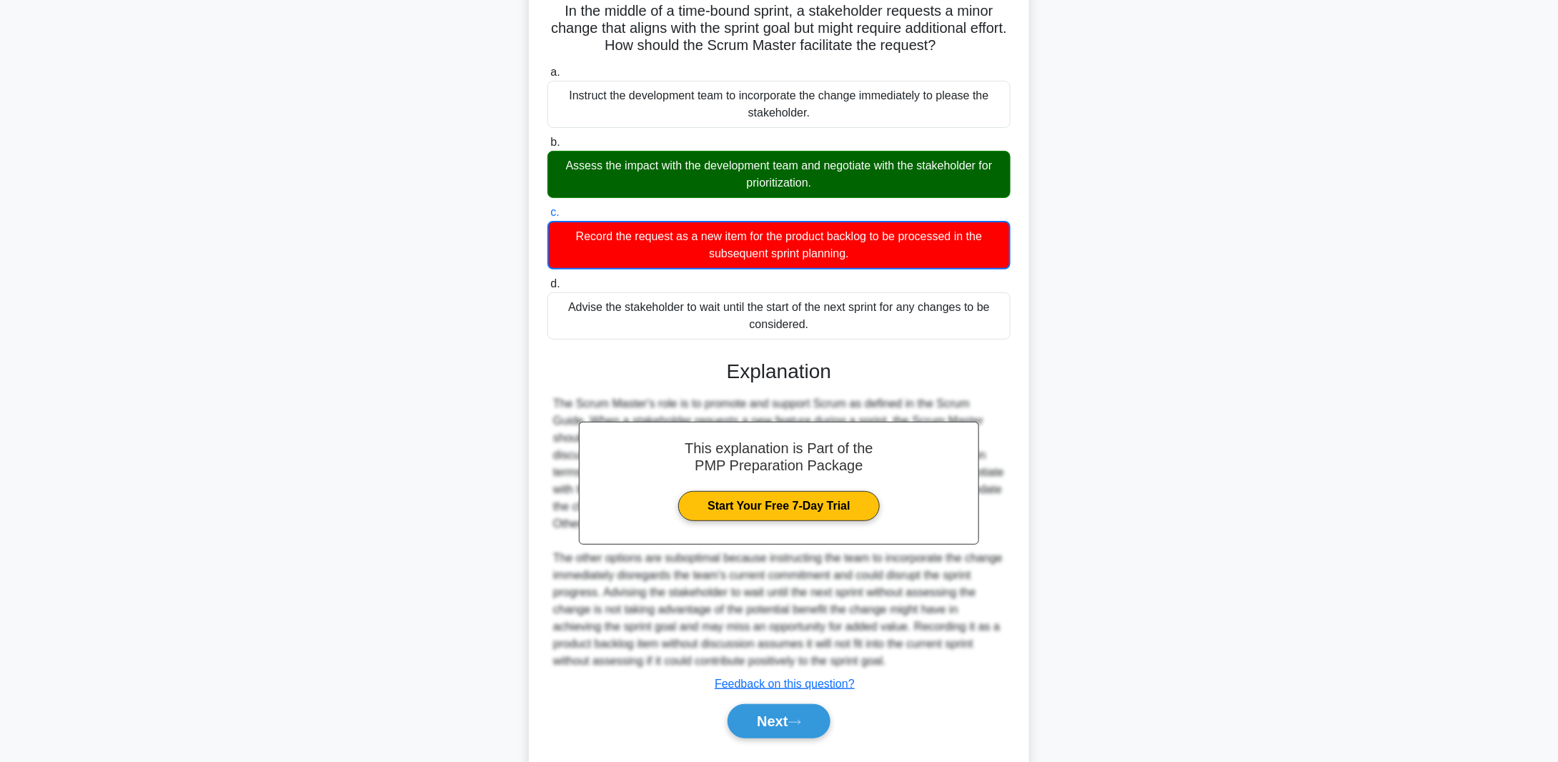
scroll to position [135, 0]
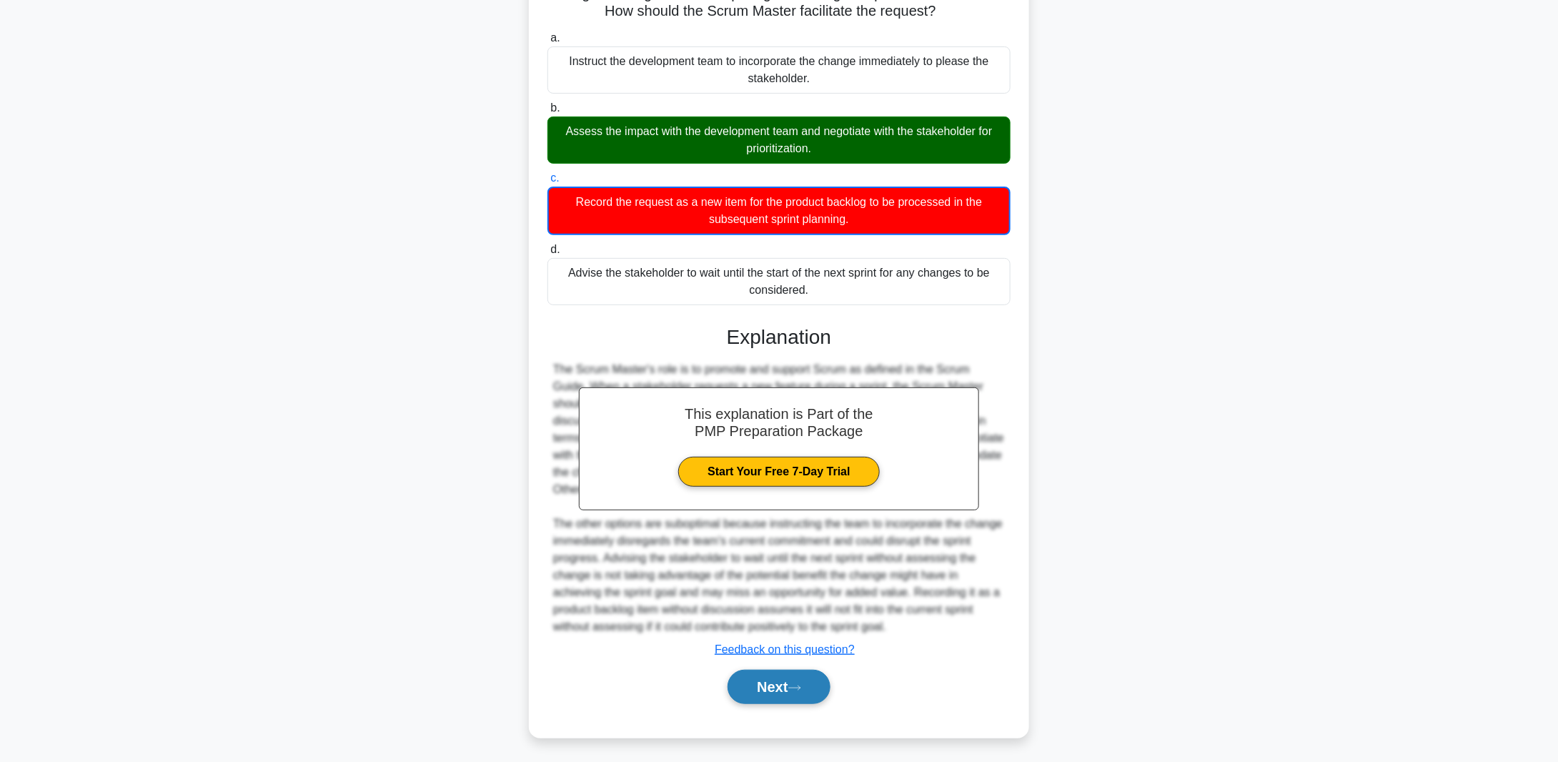
click at [769, 688] on button "Next" at bounding box center [778, 687] width 102 height 34
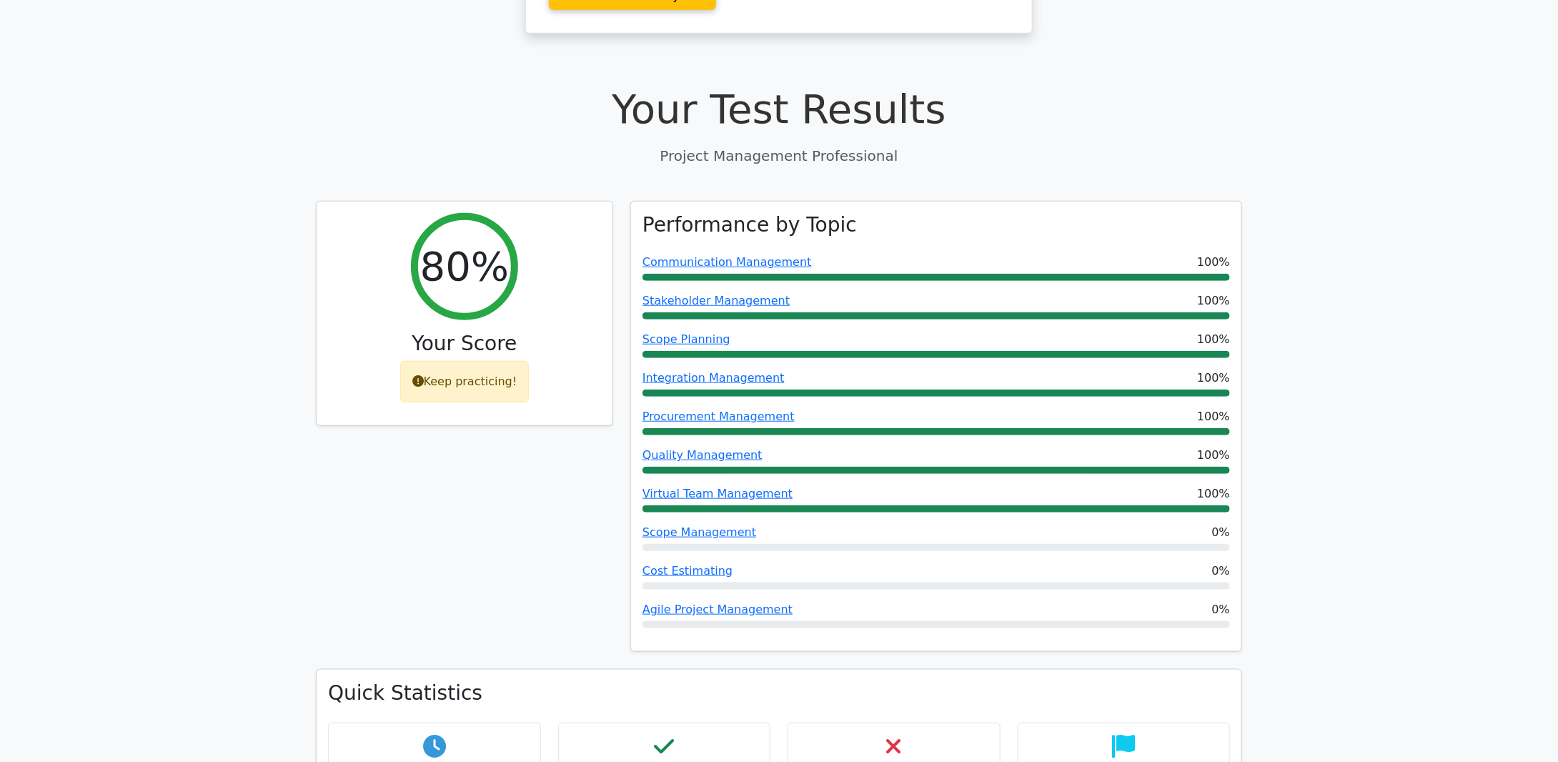
scroll to position [214, 0]
